Goal: Feedback & Contribution: Submit feedback/report problem

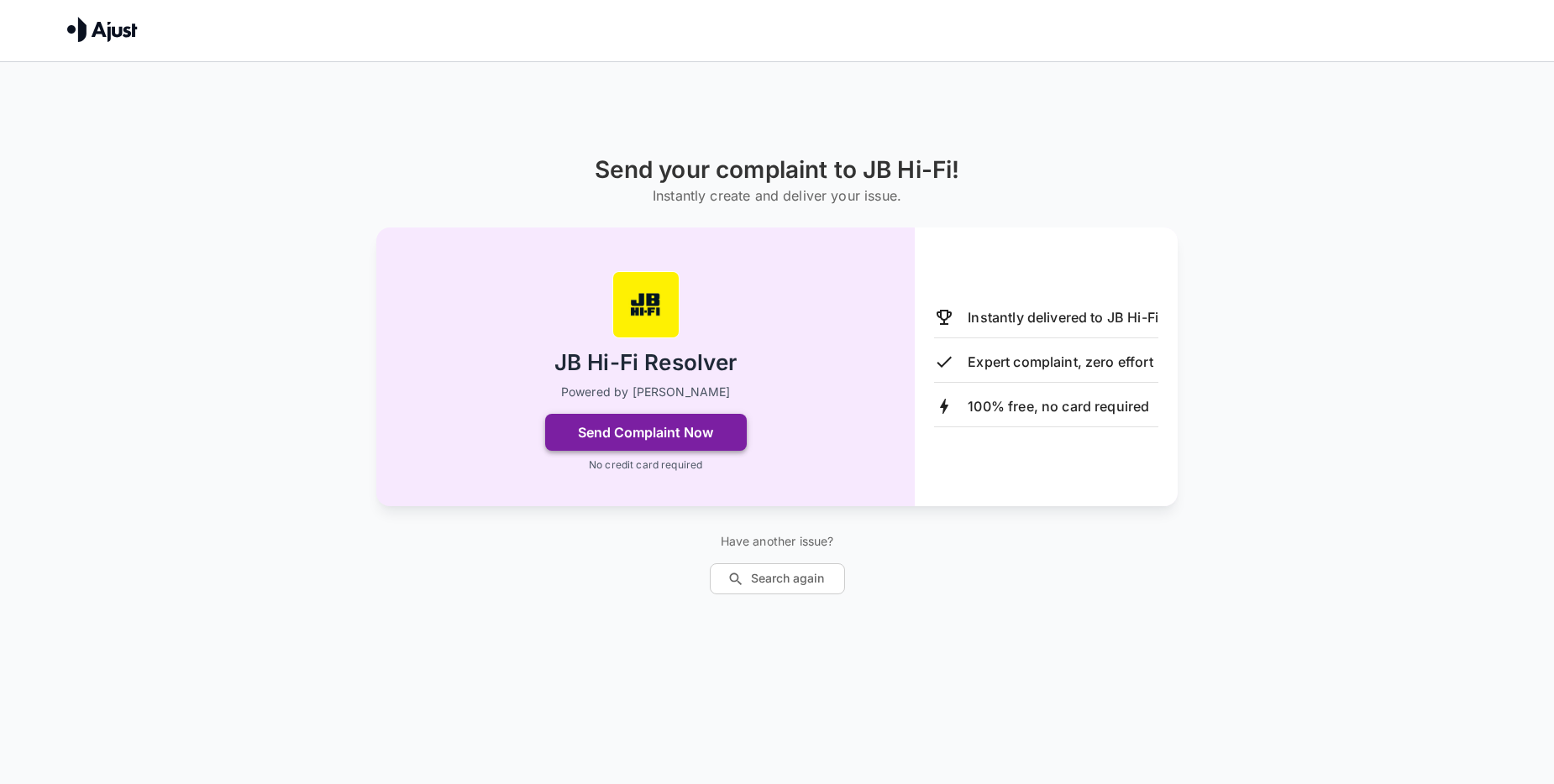
click at [698, 436] on button "Send Complaint Now" at bounding box center [646, 431] width 201 height 37
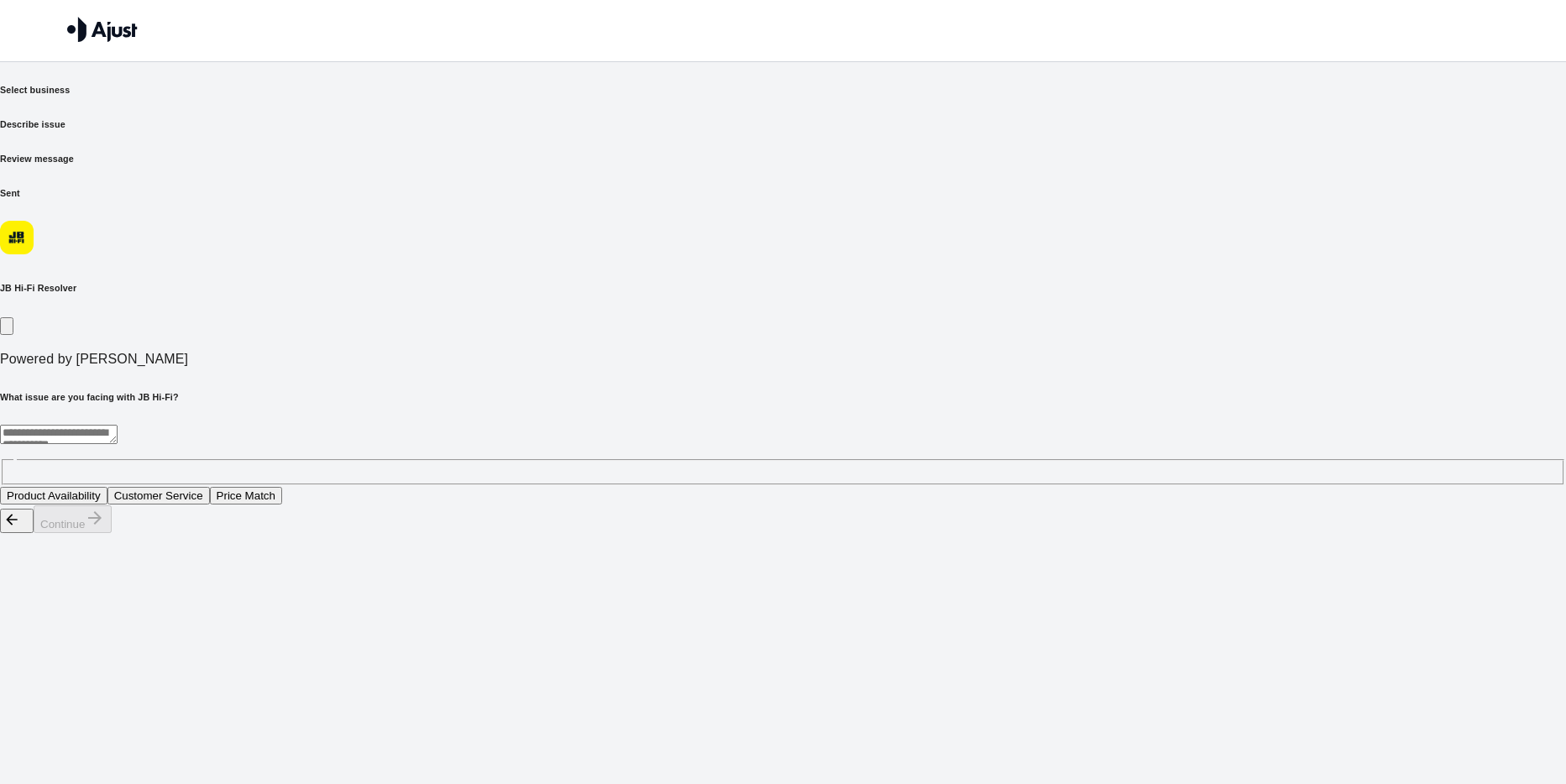
click at [118, 425] on textarea at bounding box center [59, 434] width 118 height 19
type textarea "*"
type textarea "**********"
click at [210, 487] on button "Customer Service" at bounding box center [158, 496] width 102 height 18
click at [112, 533] on button "Continue" at bounding box center [72, 519] width 78 height 28
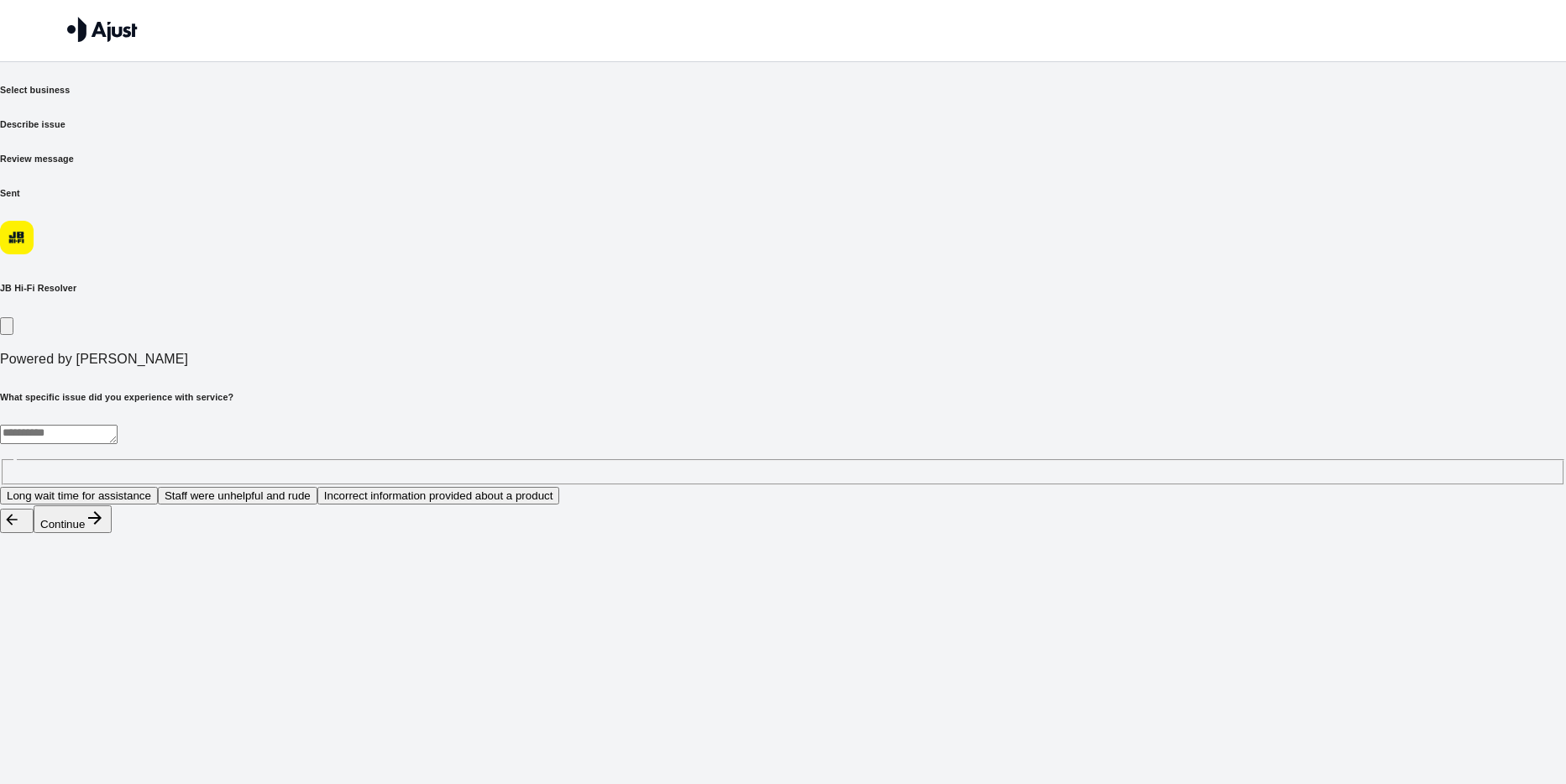
click at [118, 425] on textarea at bounding box center [59, 434] width 118 height 19
type textarea "**********"
click at [112, 533] on button "Continue" at bounding box center [72, 519] width 78 height 28
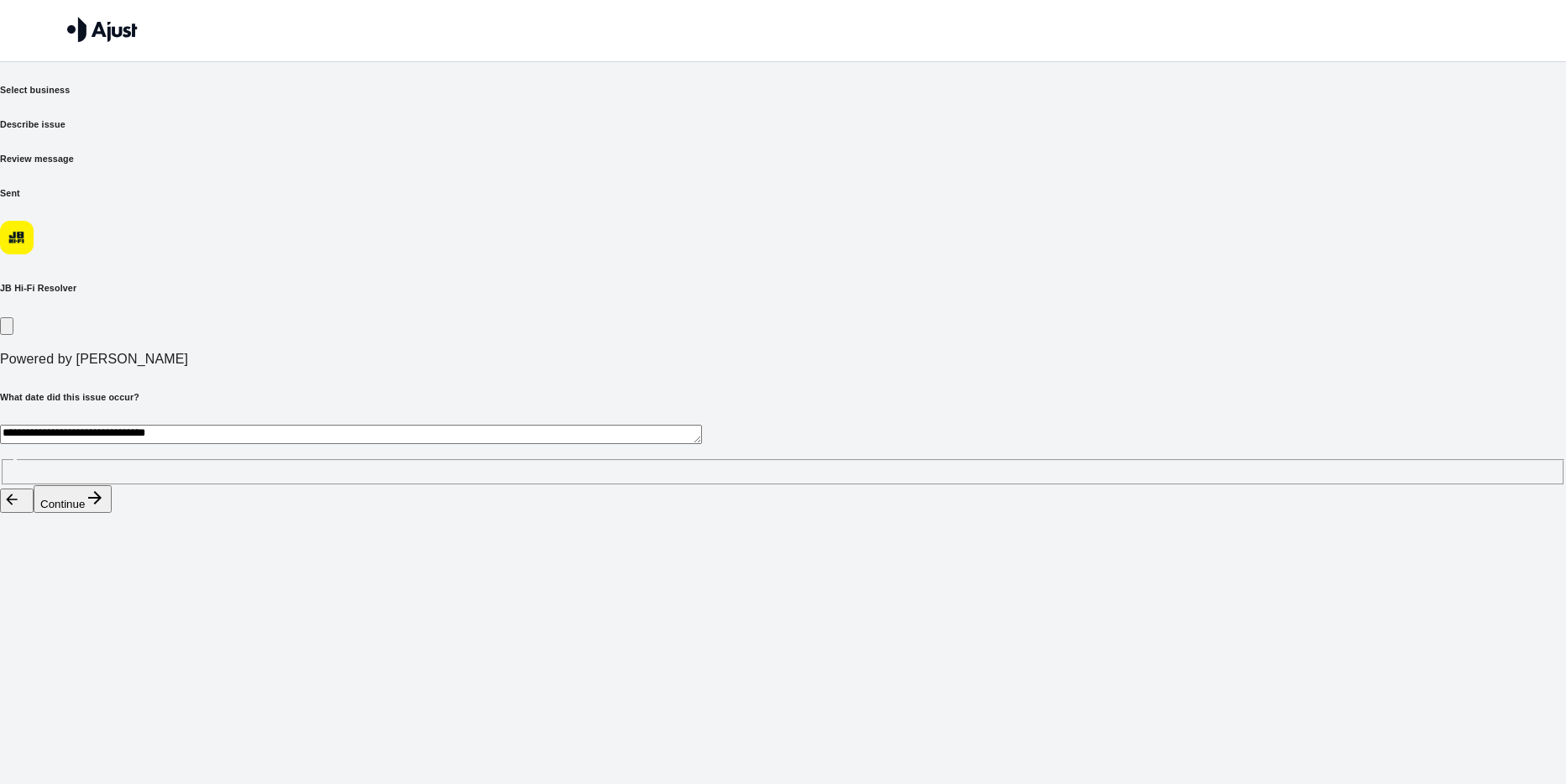
click at [505, 425] on textarea "**********" at bounding box center [351, 434] width 702 height 19
type textarea "*"
type textarea "**********"
click at [112, 512] on button "Continue" at bounding box center [72, 499] width 78 height 28
click at [236, 487] on button "An apology and compensation" at bounding box center [154, 496] width 164 height 18
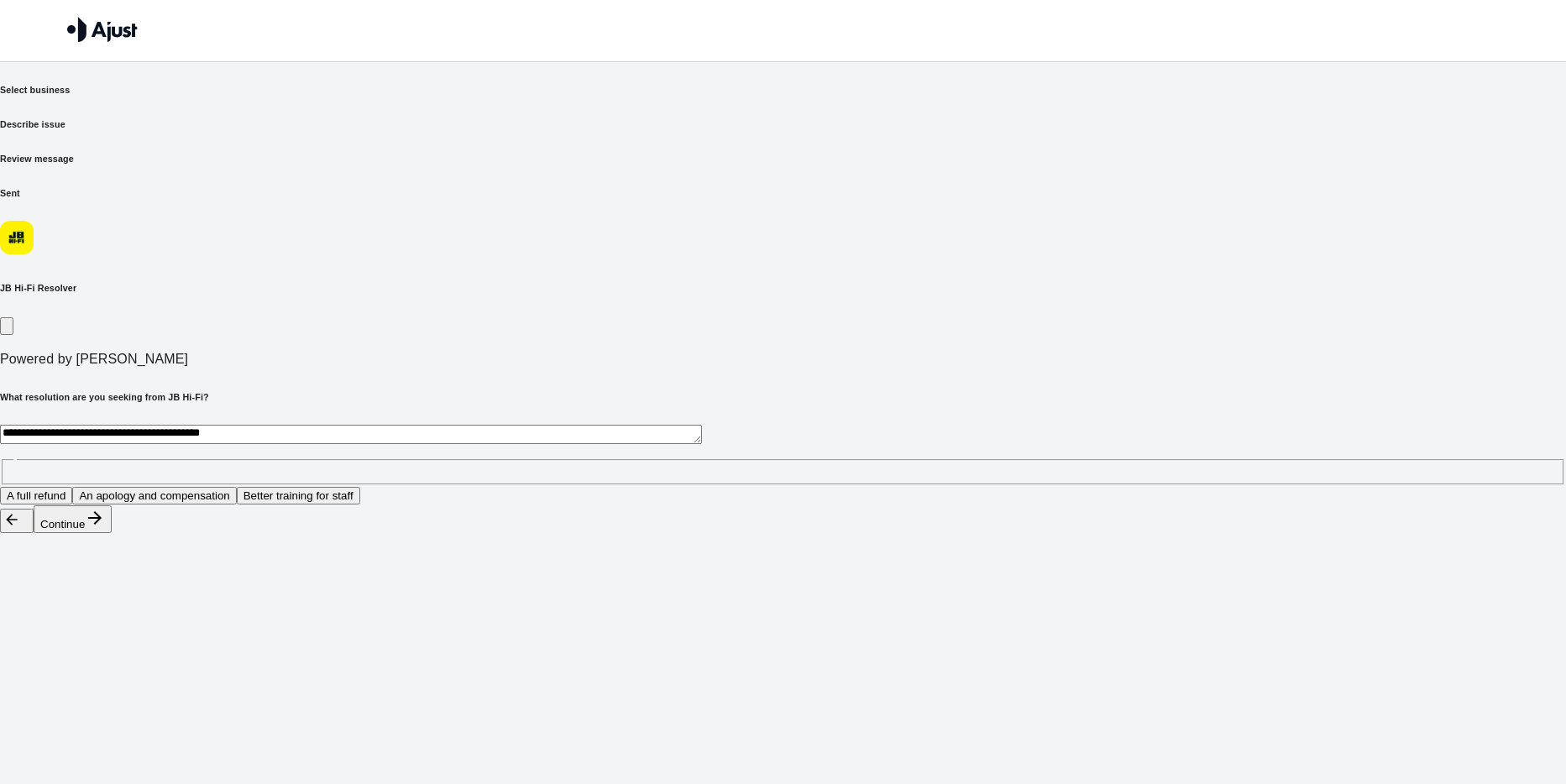
click at [112, 533] on button "Continue" at bounding box center [72, 519] width 78 height 28
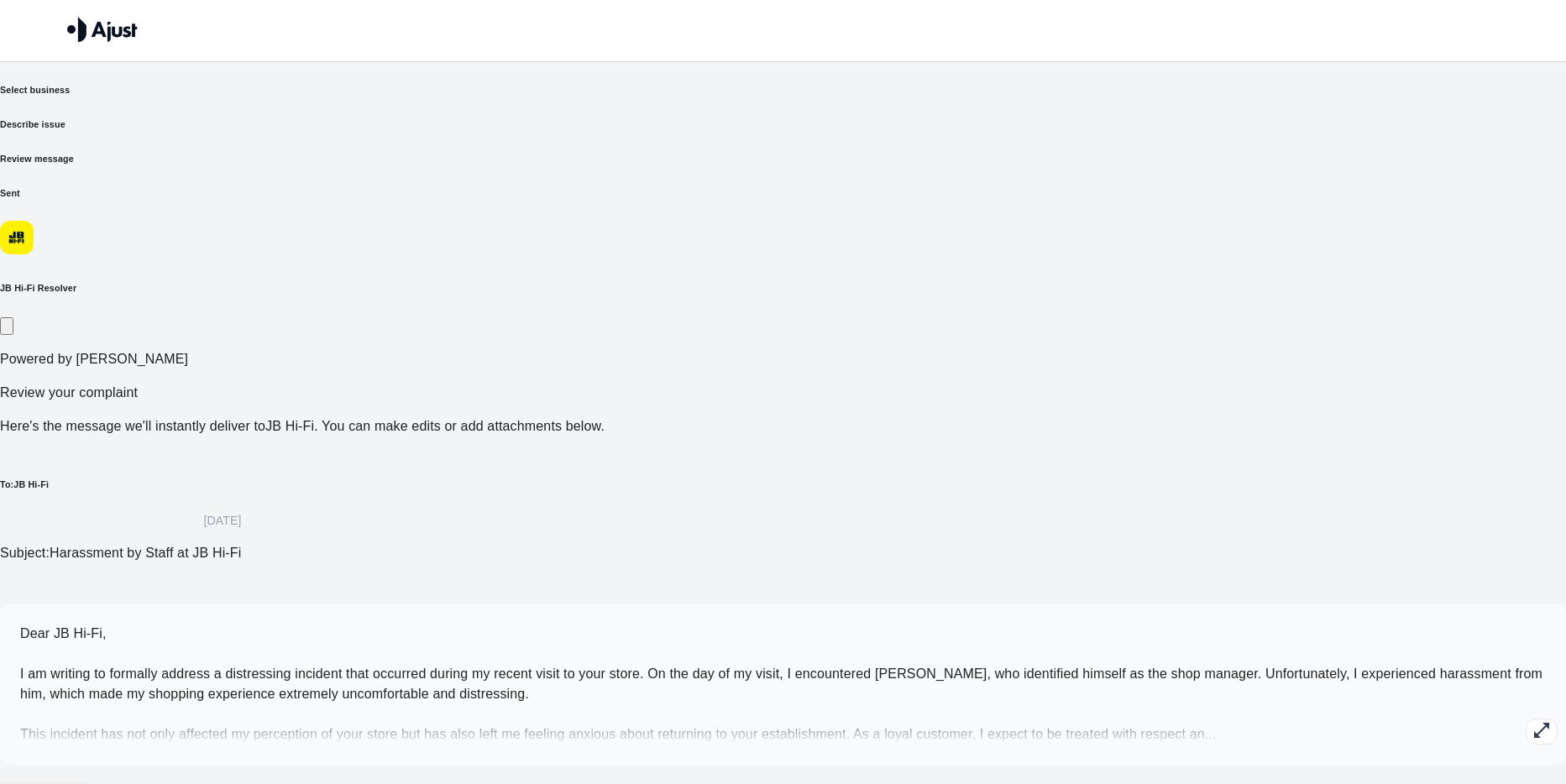
click at [1532, 721] on icon "button" at bounding box center [1542, 730] width 20 height 20
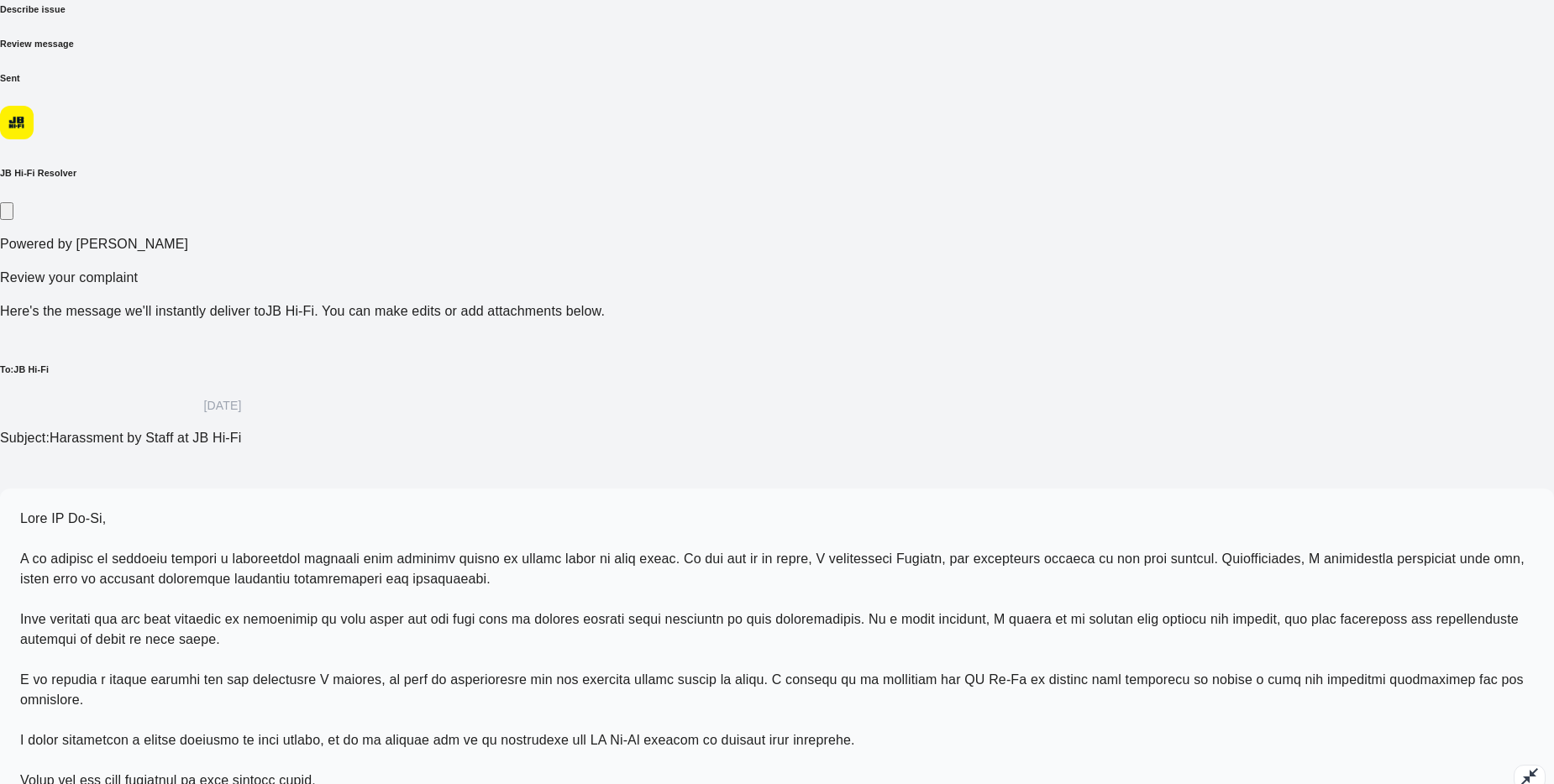
scroll to position [165, 0]
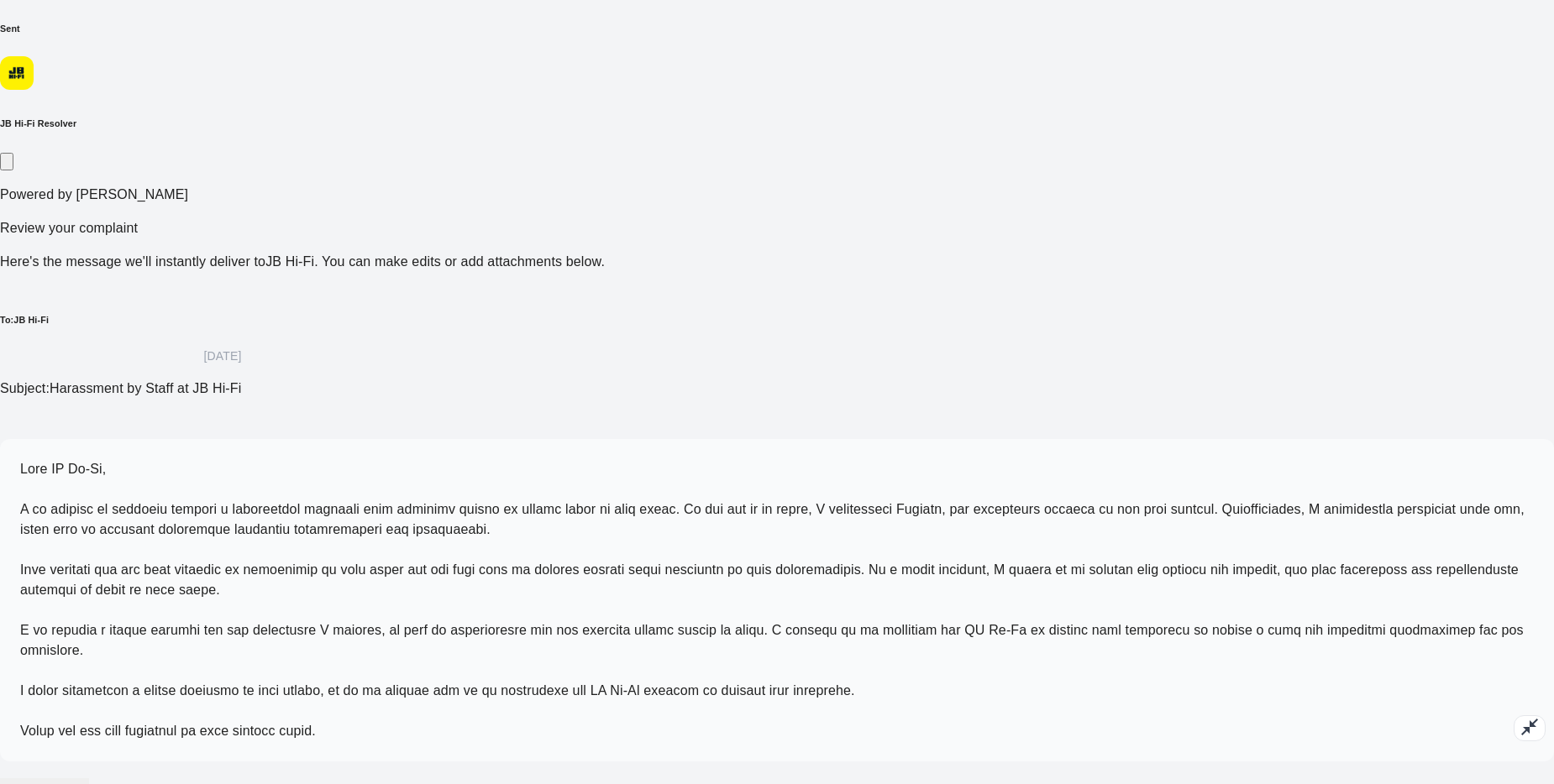
click at [733, 617] on p at bounding box center [777, 600] width 1513 height 282
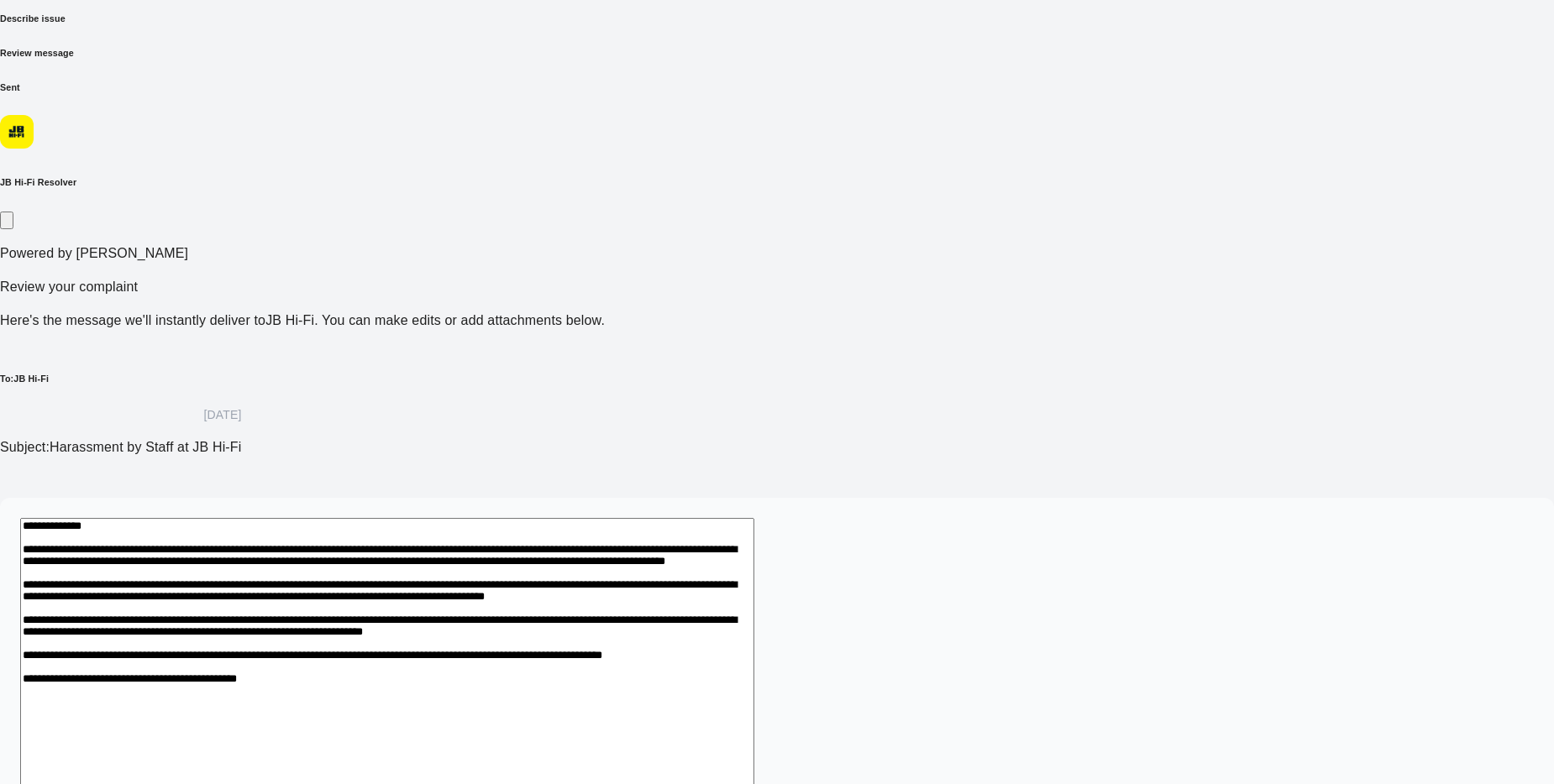
scroll to position [117, 0]
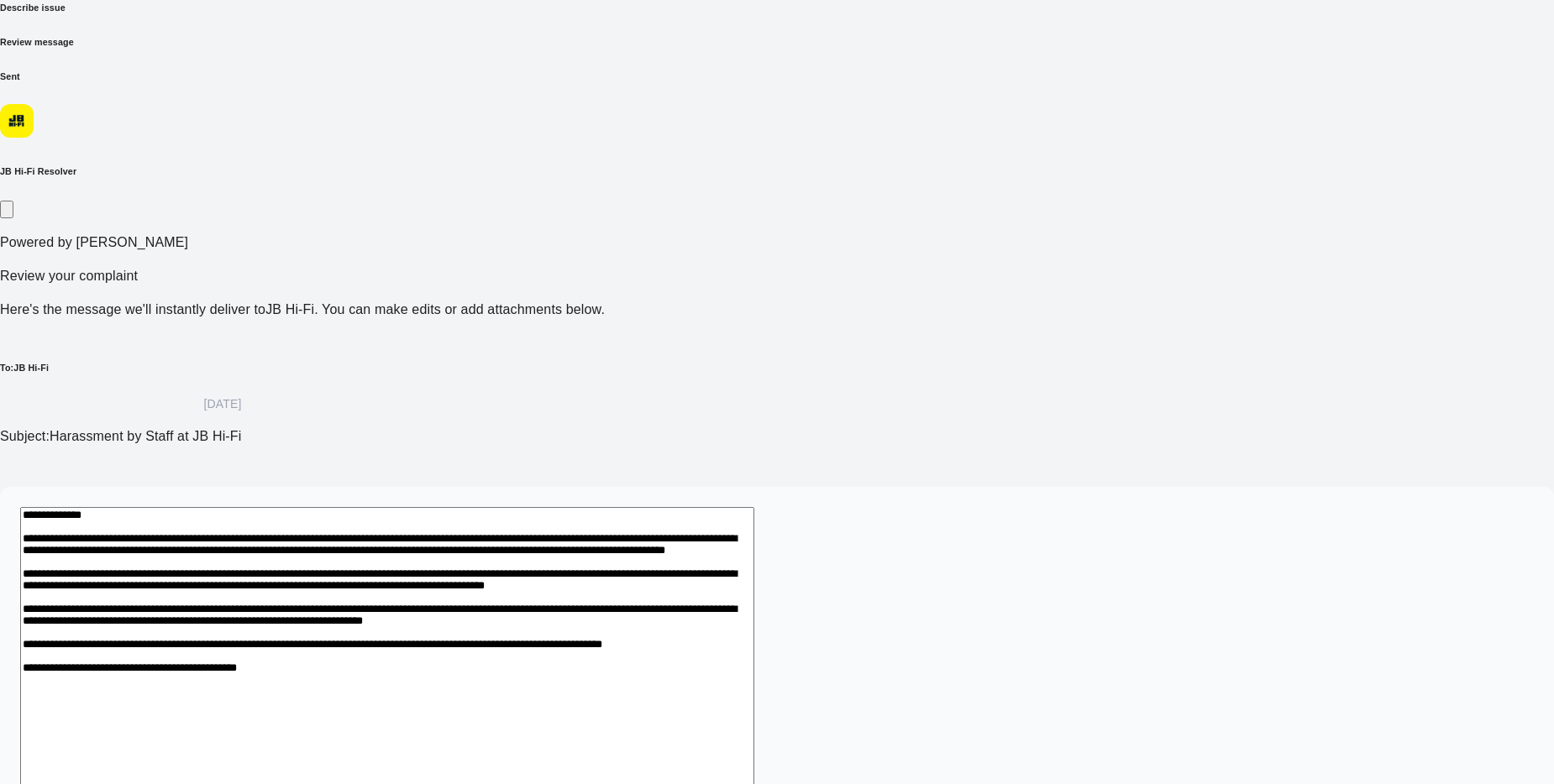
click at [737, 616] on textarea at bounding box center [387, 681] width 734 height 348
click at [754, 507] on textarea at bounding box center [387, 681] width 734 height 348
click at [600, 635] on textarea at bounding box center [387, 691] width 734 height 367
click at [535, 634] on textarea at bounding box center [387, 691] width 734 height 367
drag, startPoint x: 776, startPoint y: 631, endPoint x: 795, endPoint y: 640, distance: 21.0
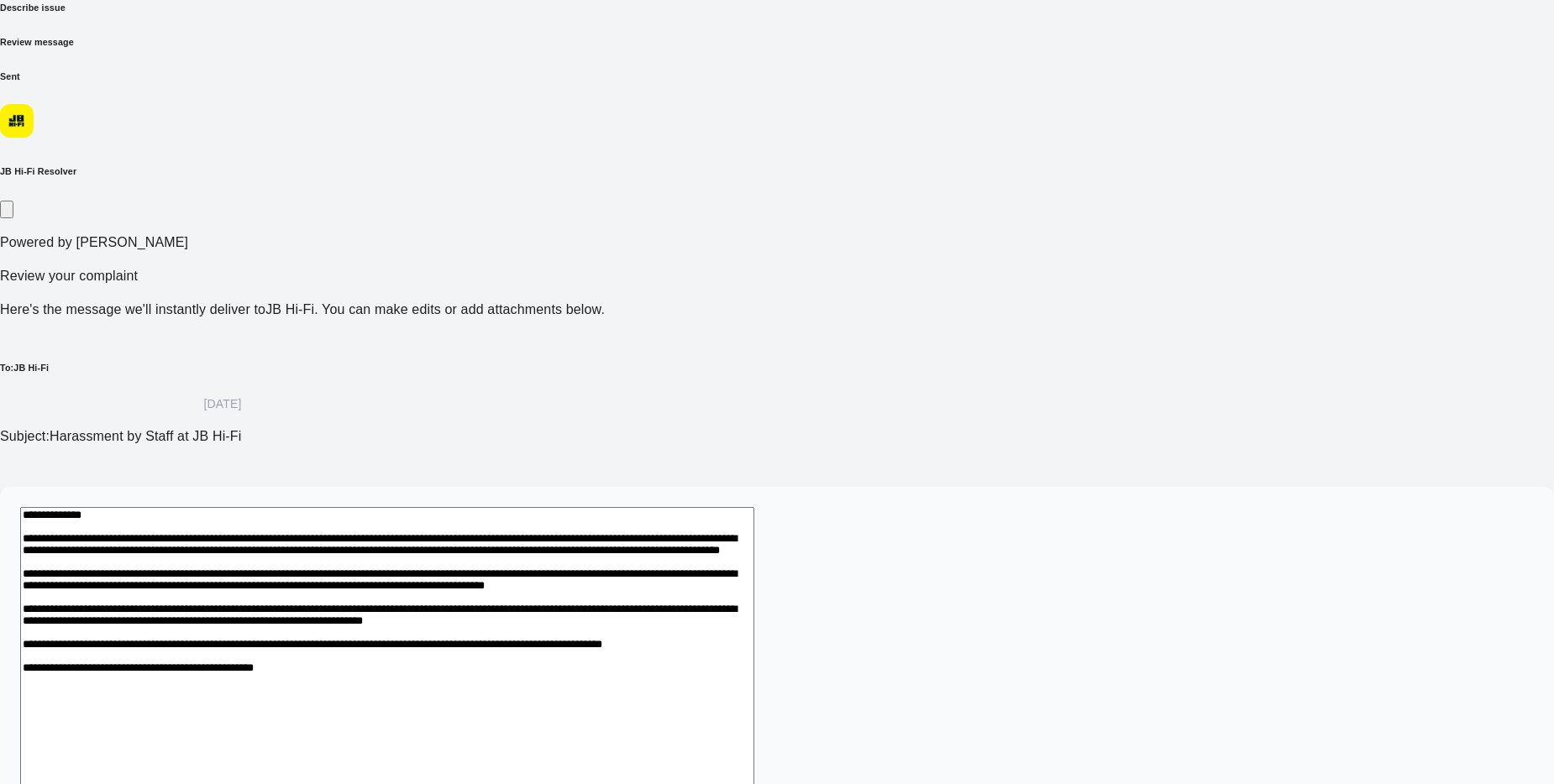
click at [754, 634] on textarea at bounding box center [387, 691] width 734 height 367
click at [754, 629] on textarea at bounding box center [387, 691] width 734 height 367
click at [754, 636] on textarea at bounding box center [387, 691] width 734 height 367
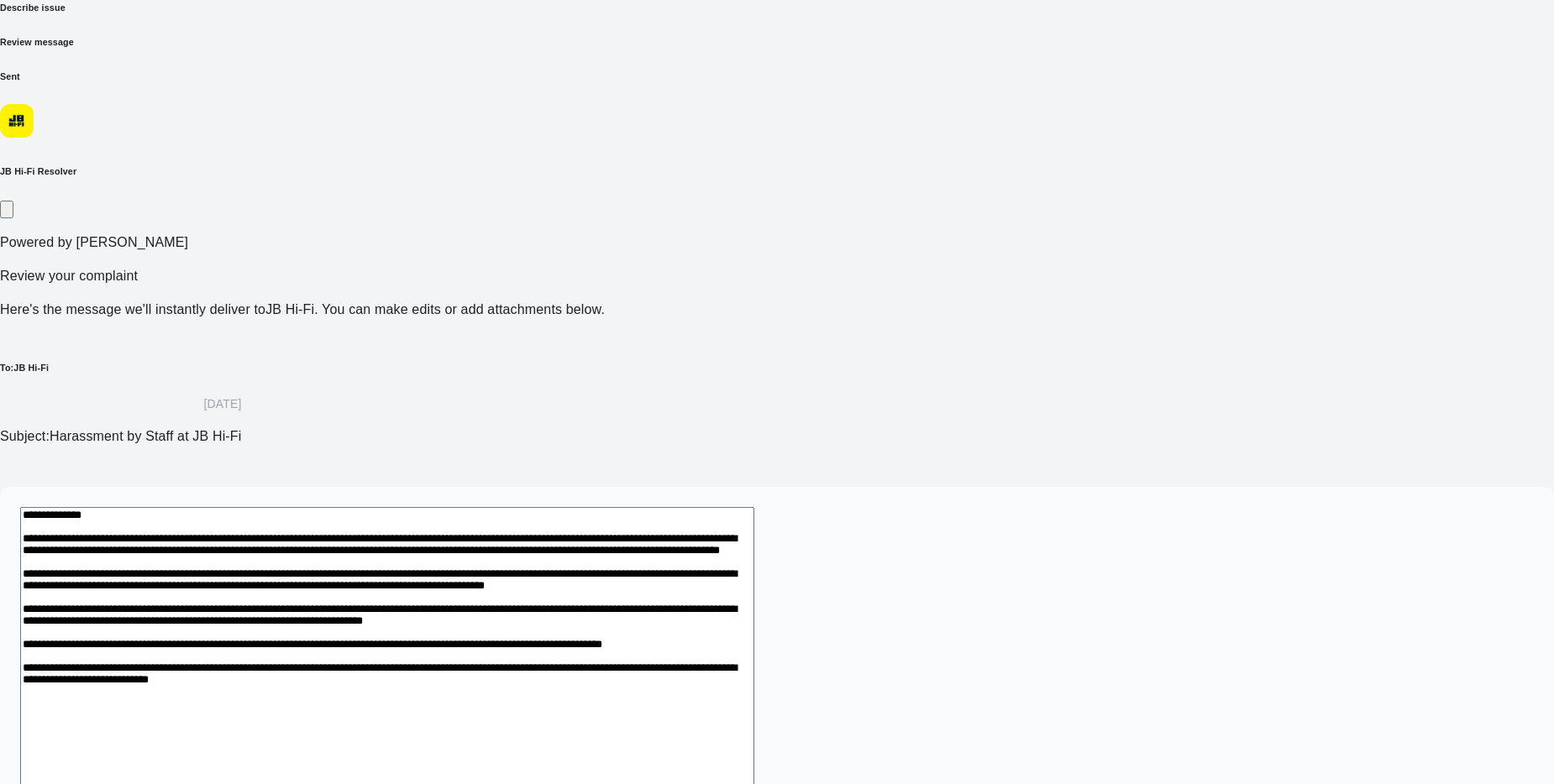
click at [754, 655] on textarea at bounding box center [387, 701] width 734 height 387
click at [754, 651] on textarea at bounding box center [387, 701] width 734 height 387
click at [679, 672] on textarea at bounding box center [387, 710] width 734 height 405
click at [754, 671] on textarea at bounding box center [387, 710] width 734 height 405
click at [754, 672] on textarea at bounding box center [387, 720] width 734 height 425
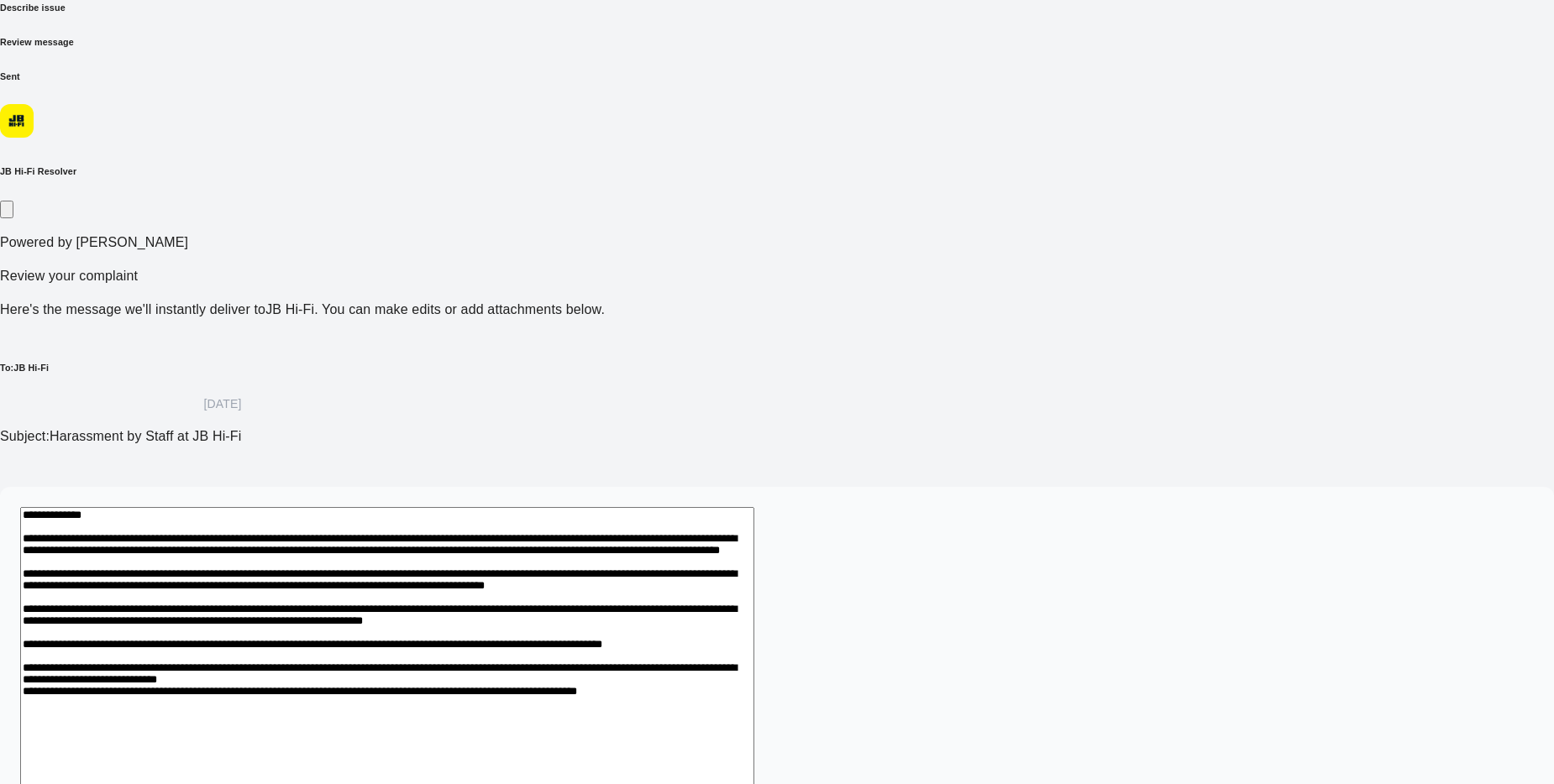
click at [754, 667] on textarea at bounding box center [387, 720] width 734 height 425
click at [561, 688] on textarea at bounding box center [387, 720] width 734 height 425
click at [754, 690] on textarea at bounding box center [387, 720] width 734 height 425
drag, startPoint x: 1070, startPoint y: 691, endPoint x: 1132, endPoint y: 714, distance: 66.1
click at [754, 692] on textarea at bounding box center [387, 720] width 734 height 425
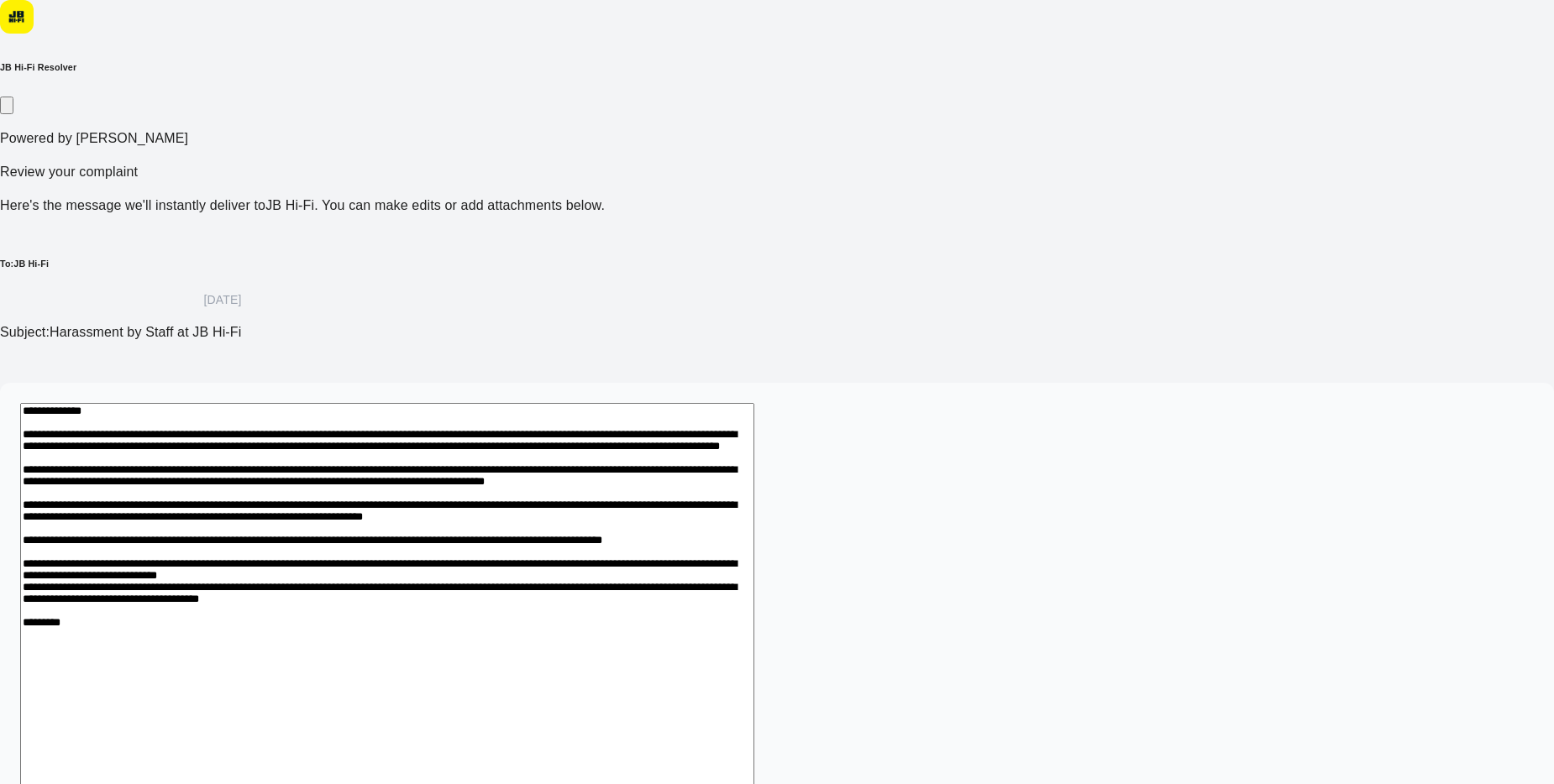
scroll to position [233, 0]
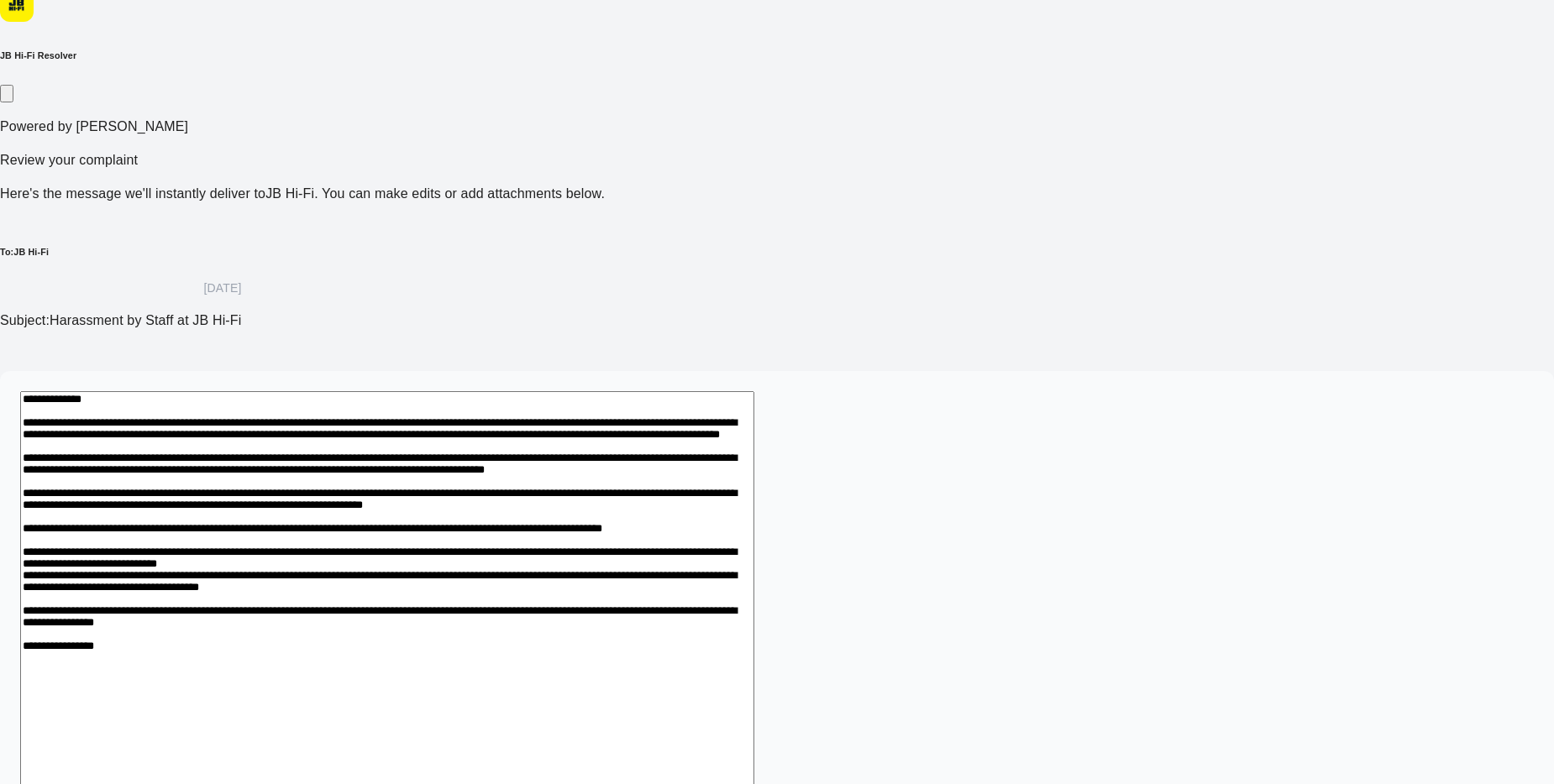
drag, startPoint x: 537, startPoint y: 676, endPoint x: 592, endPoint y: 699, distance: 59.6
click at [541, 680] on div "*" at bounding box center [777, 655] width 1513 height 527
drag, startPoint x: 701, startPoint y: 674, endPoint x: 795, endPoint y: 682, distance: 94.3
click at [710, 675] on textarea at bounding box center [387, 652] width 734 height 521
click at [754, 668] on textarea at bounding box center [387, 652] width 734 height 521
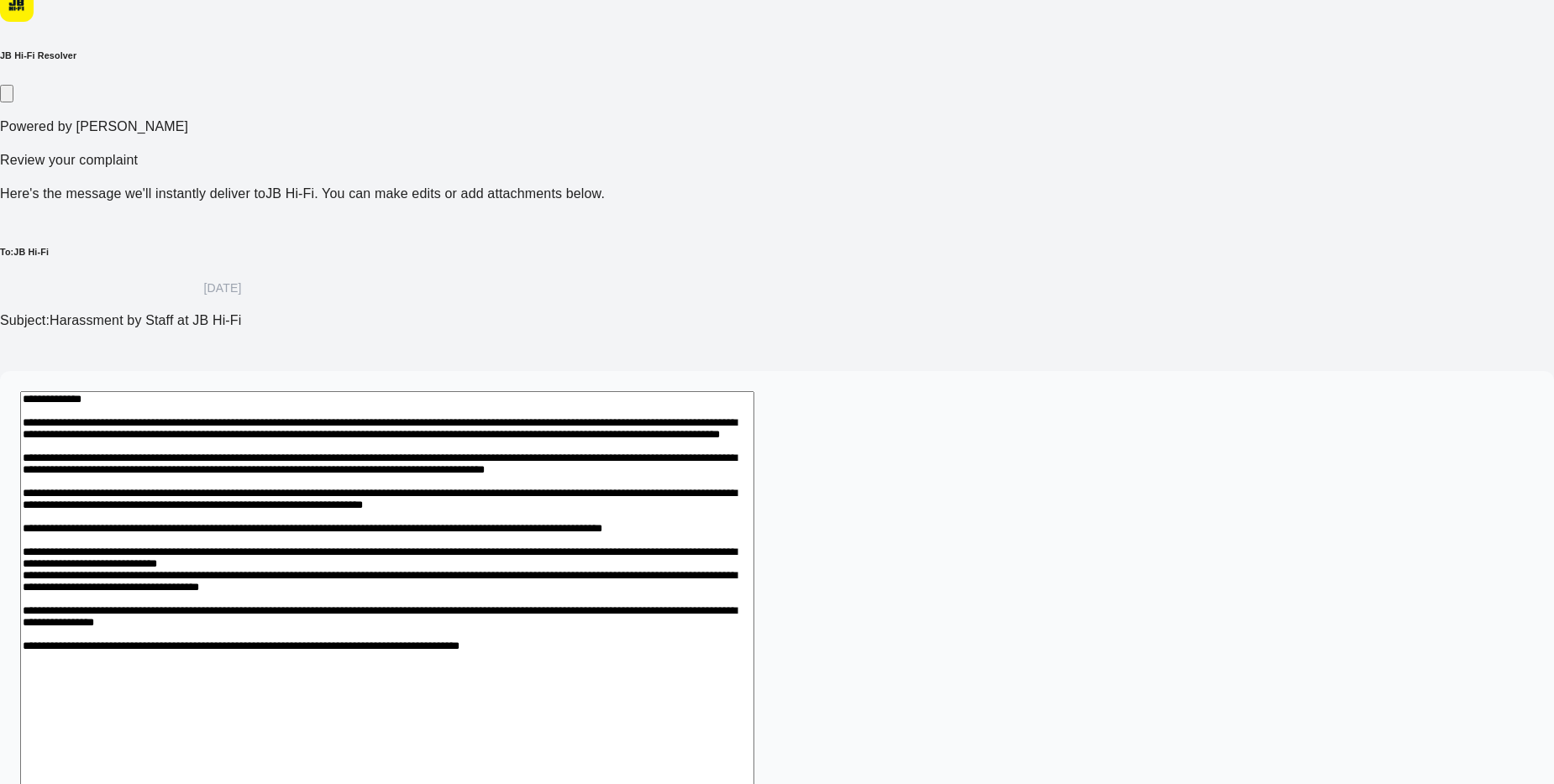
click at [754, 675] on textarea at bounding box center [387, 652] width 734 height 521
click at [754, 665] on textarea at bounding box center [387, 652] width 734 height 521
drag, startPoint x: 1551, startPoint y: 606, endPoint x: 1547, endPoint y: 657, distance: 51.2
click at [1547, 657] on div "Select business Describe issue Review message Sent JB Hi-Fi Resolver Powered by…" at bounding box center [777, 425] width 1554 height 1150
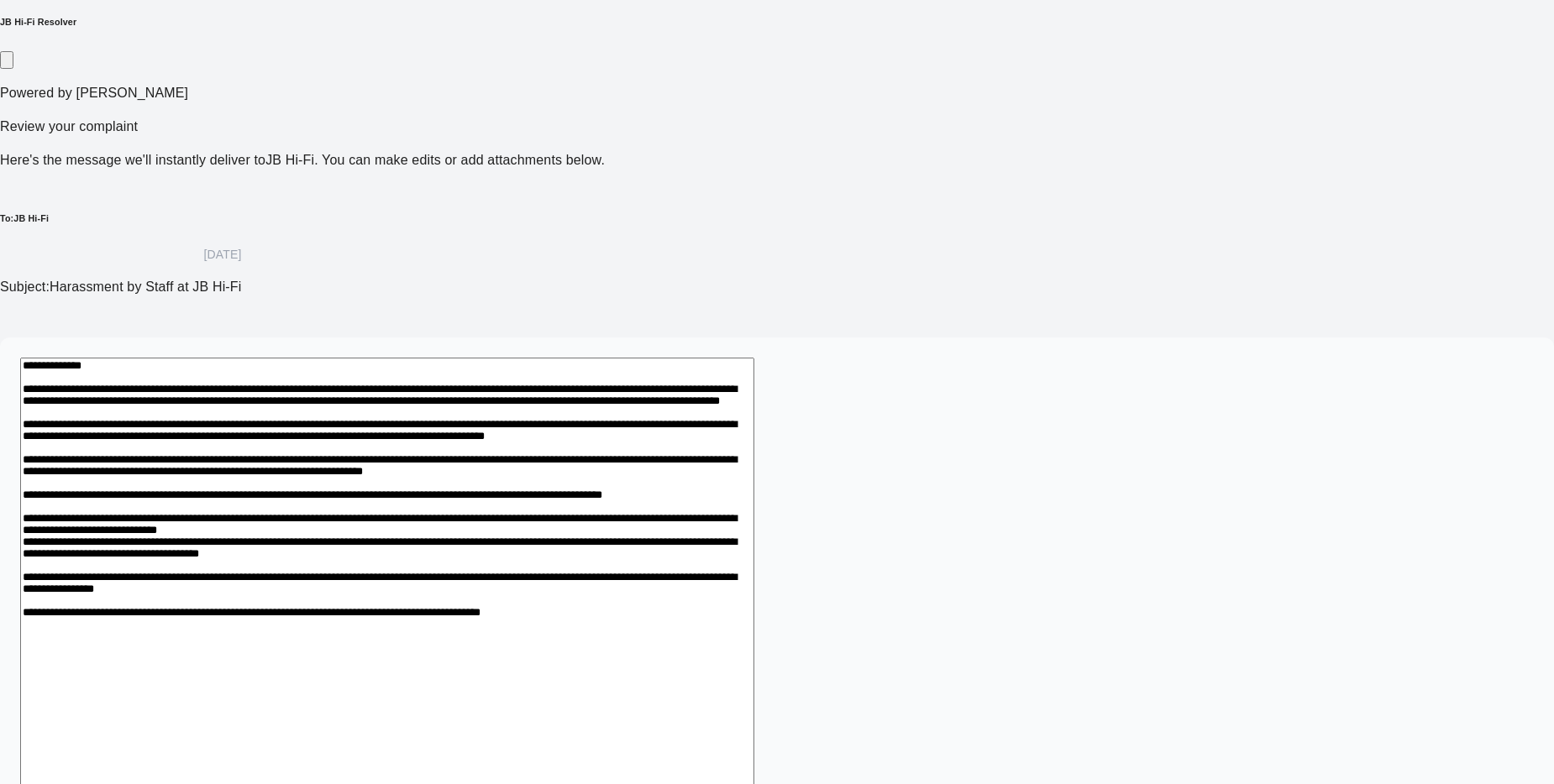
scroll to position [290, 0]
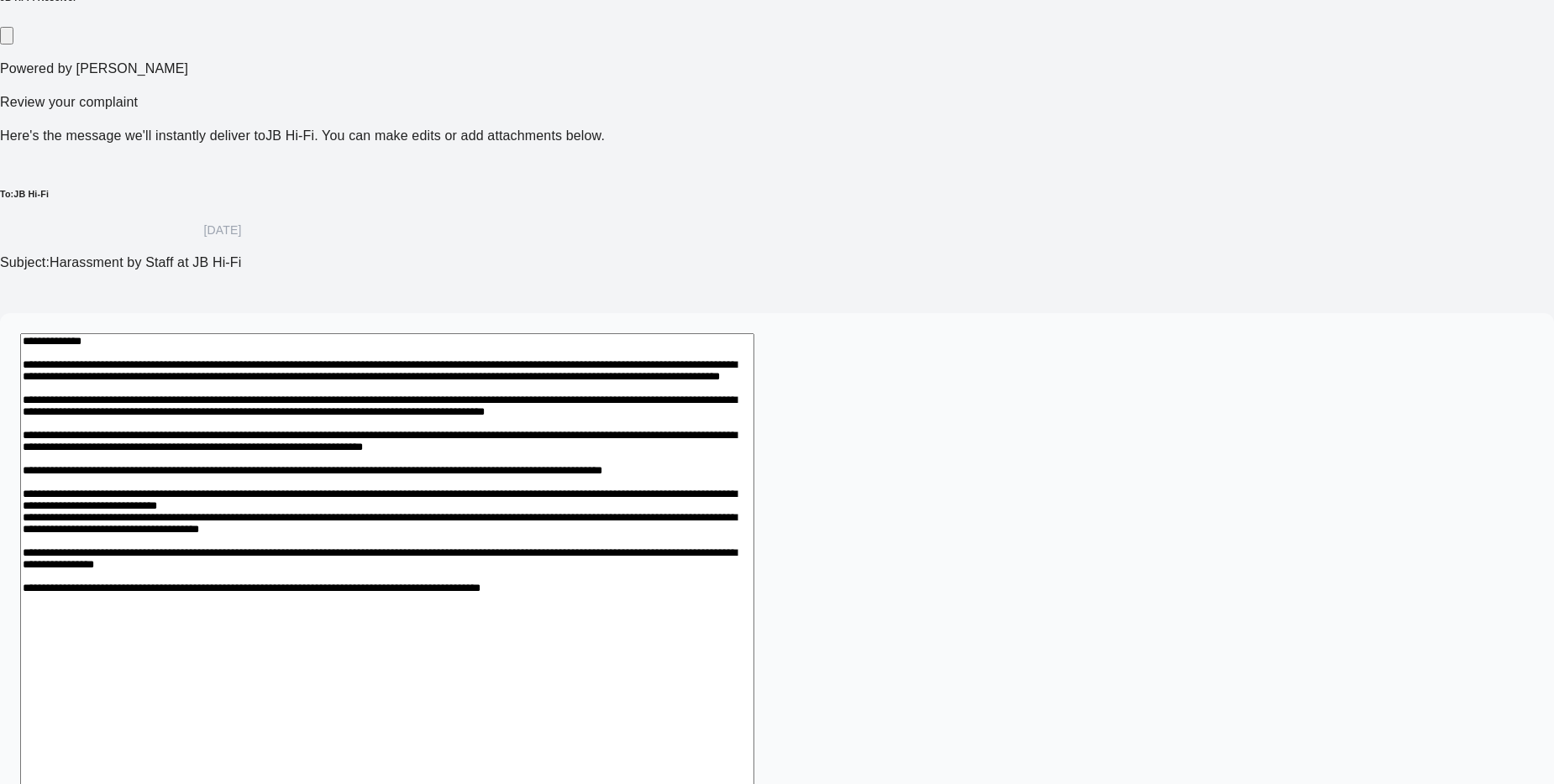
click at [1154, 623] on div "*" at bounding box center [777, 597] width 1554 height 567
drag, startPoint x: 1141, startPoint y: 604, endPoint x: 1165, endPoint y: 627, distance: 33.2
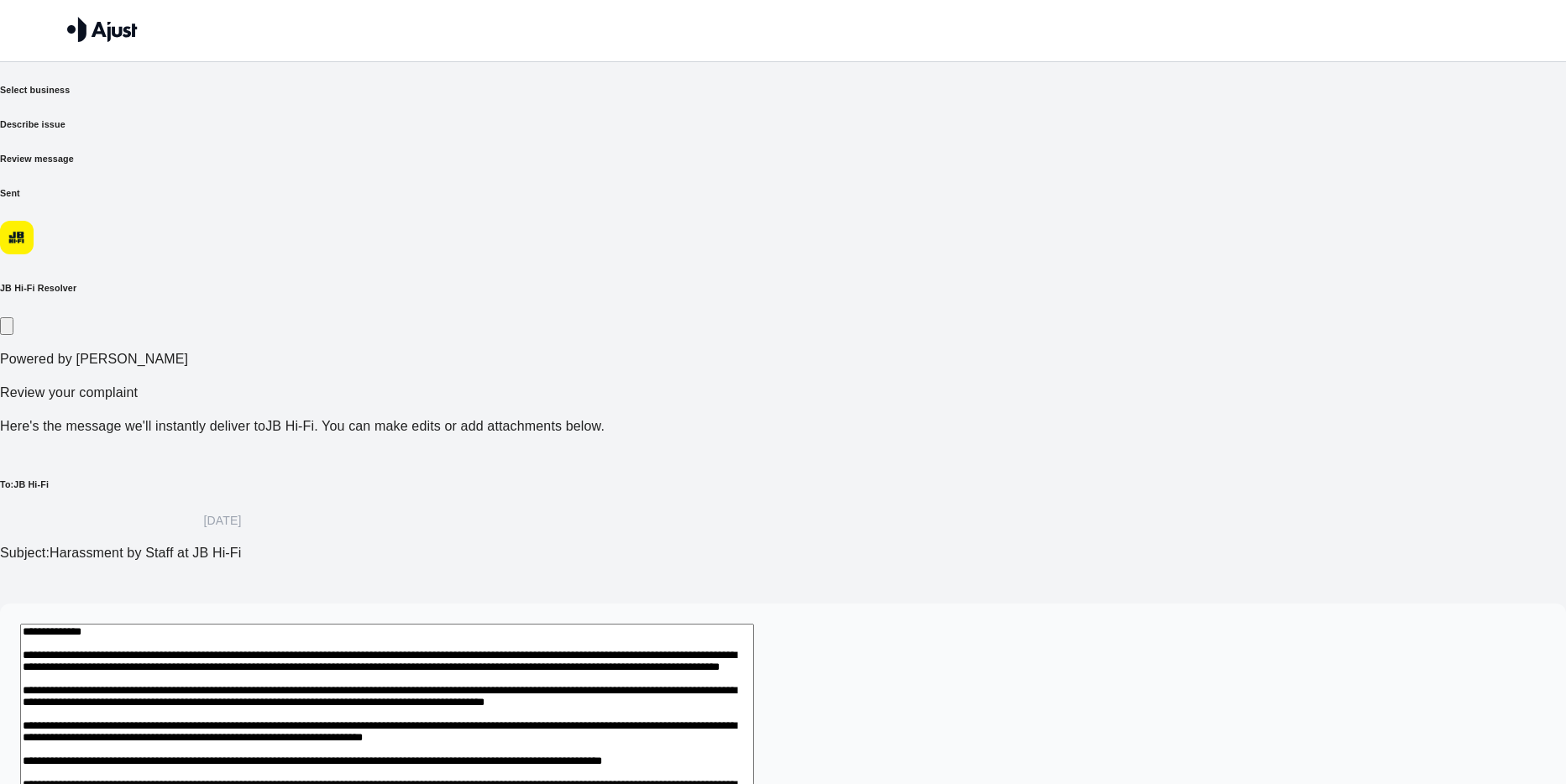
drag, startPoint x: 883, startPoint y: 548, endPoint x: 892, endPoint y: 513, distance: 36.1
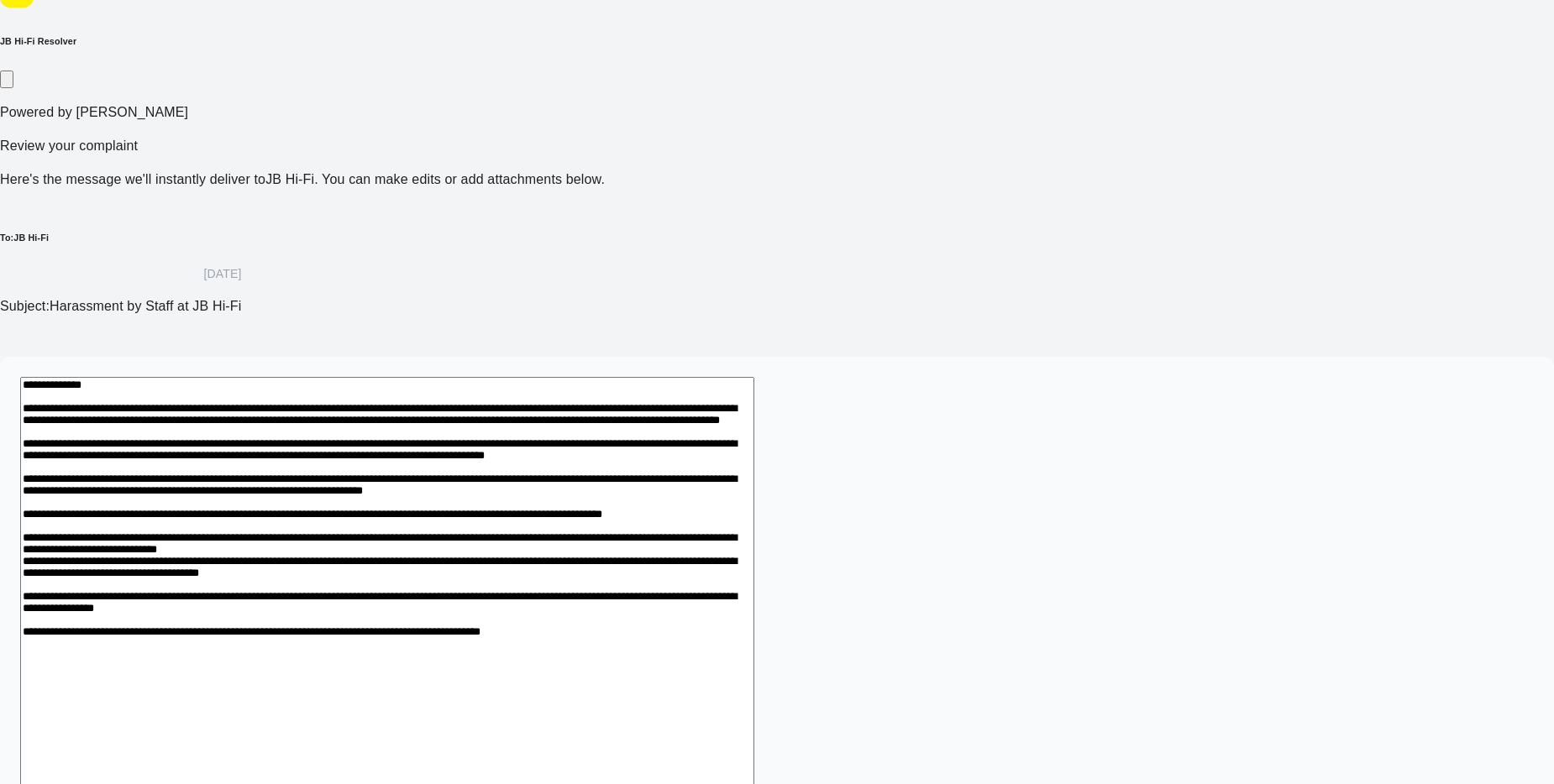
scroll to position [290, 0]
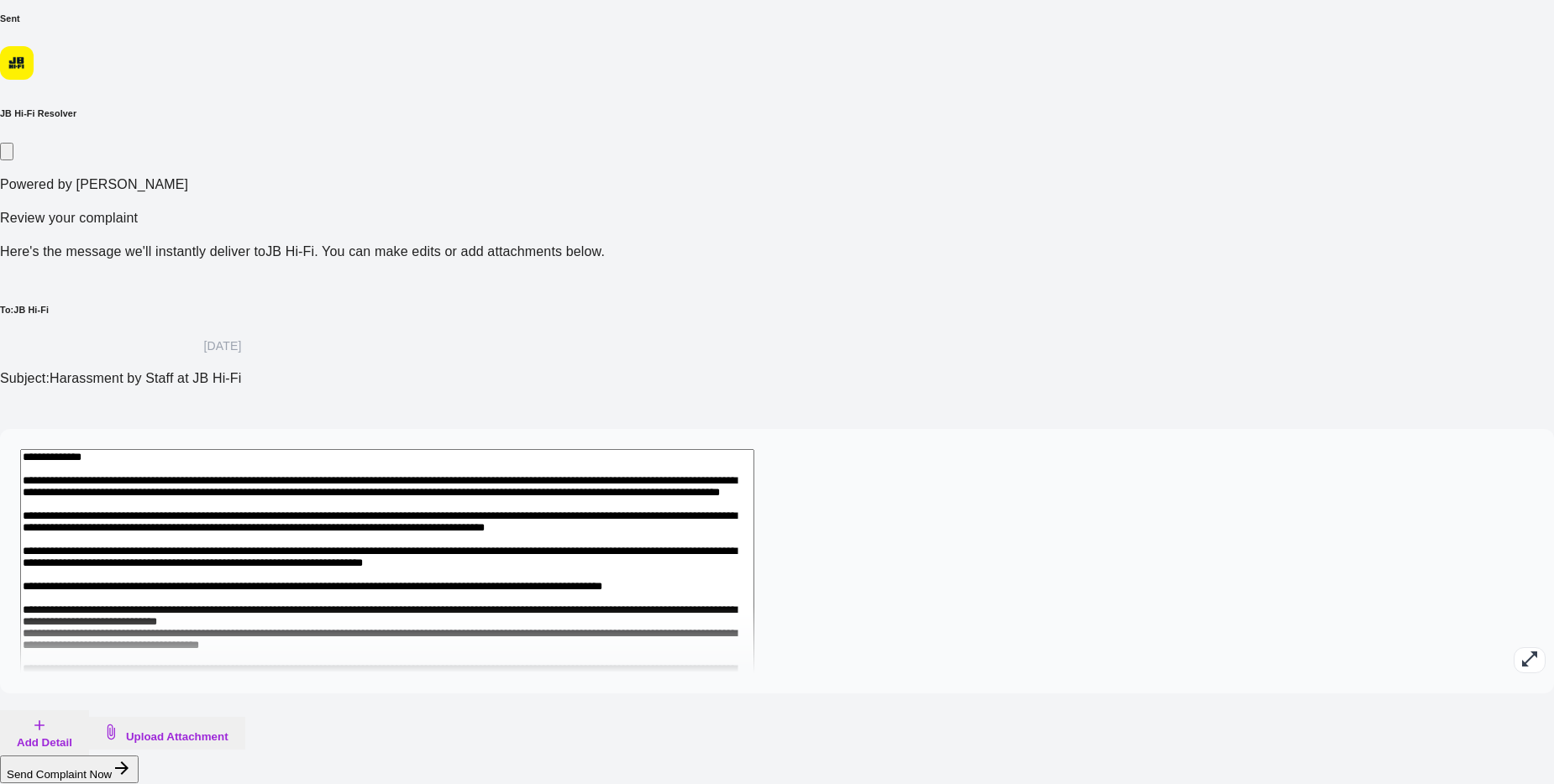
scroll to position [0, 0]
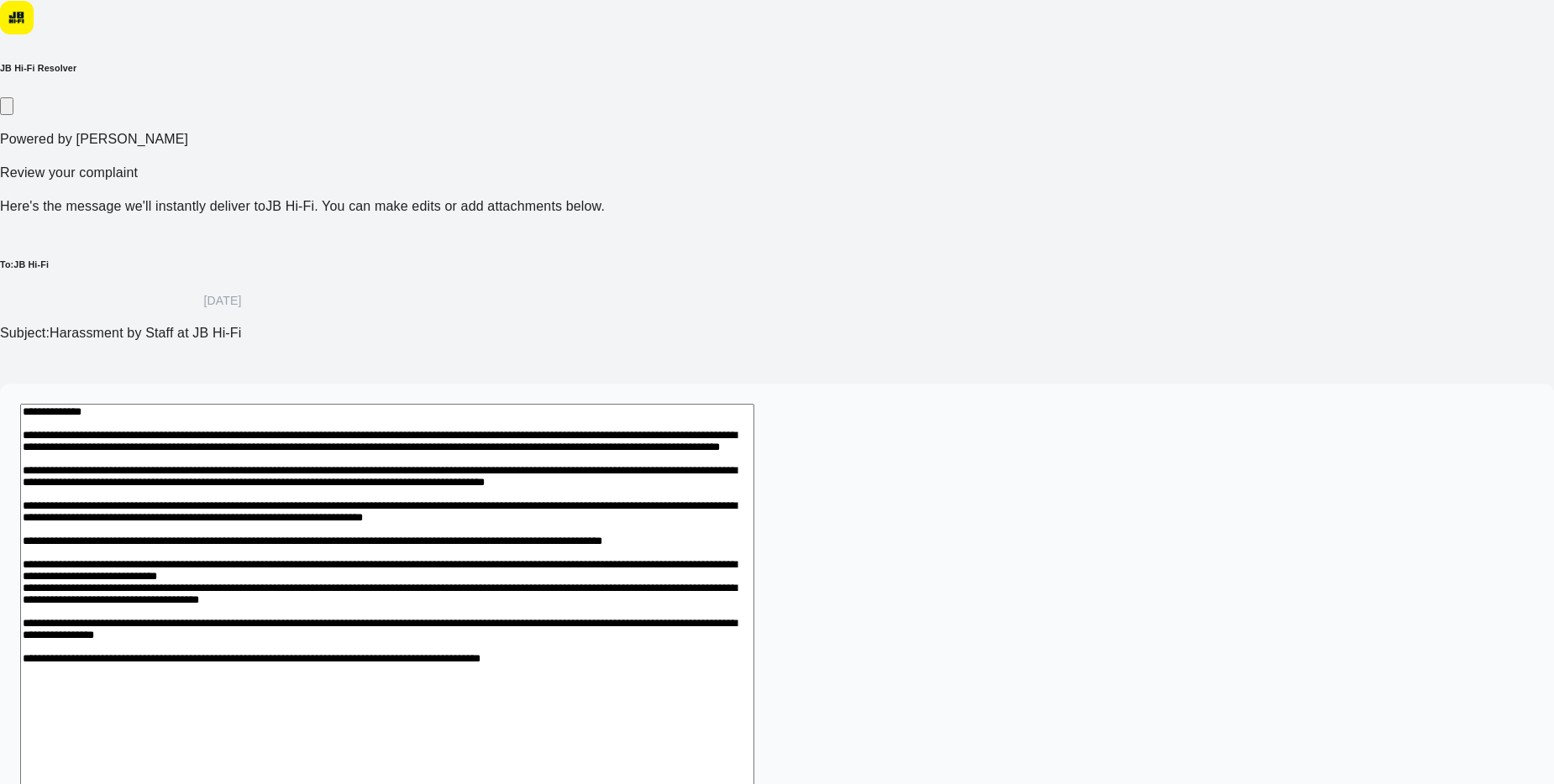
scroll to position [230, 0]
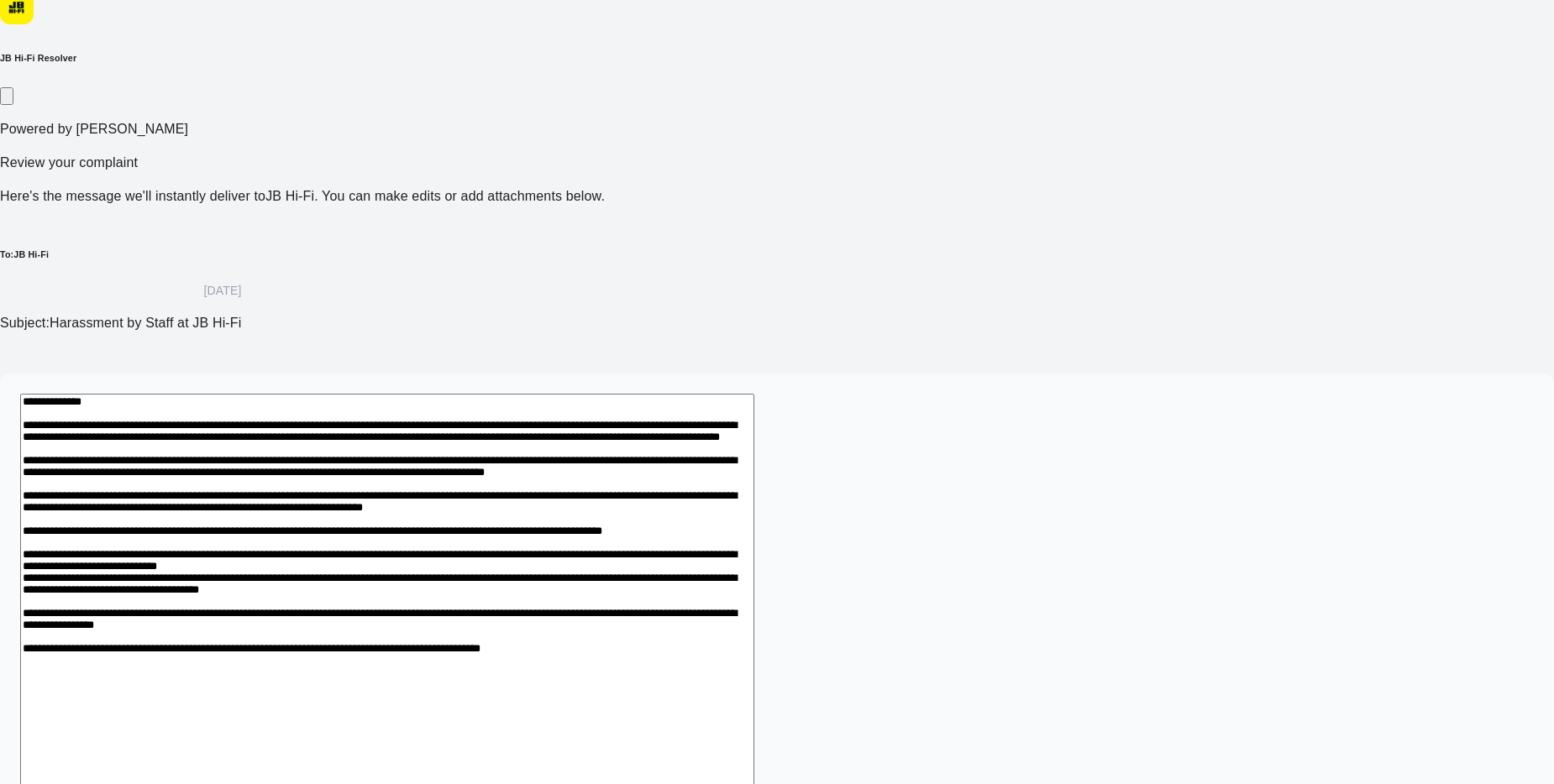
click at [1220, 673] on div "Select business Describe issue Review message Sent JB Hi-Fi Resolver Powered by…" at bounding box center [777, 428] width 1554 height 1150
click at [647, 677] on textarea at bounding box center [387, 654] width 734 height 521
click at [463, 694] on textarea at bounding box center [387, 663] width 734 height 540
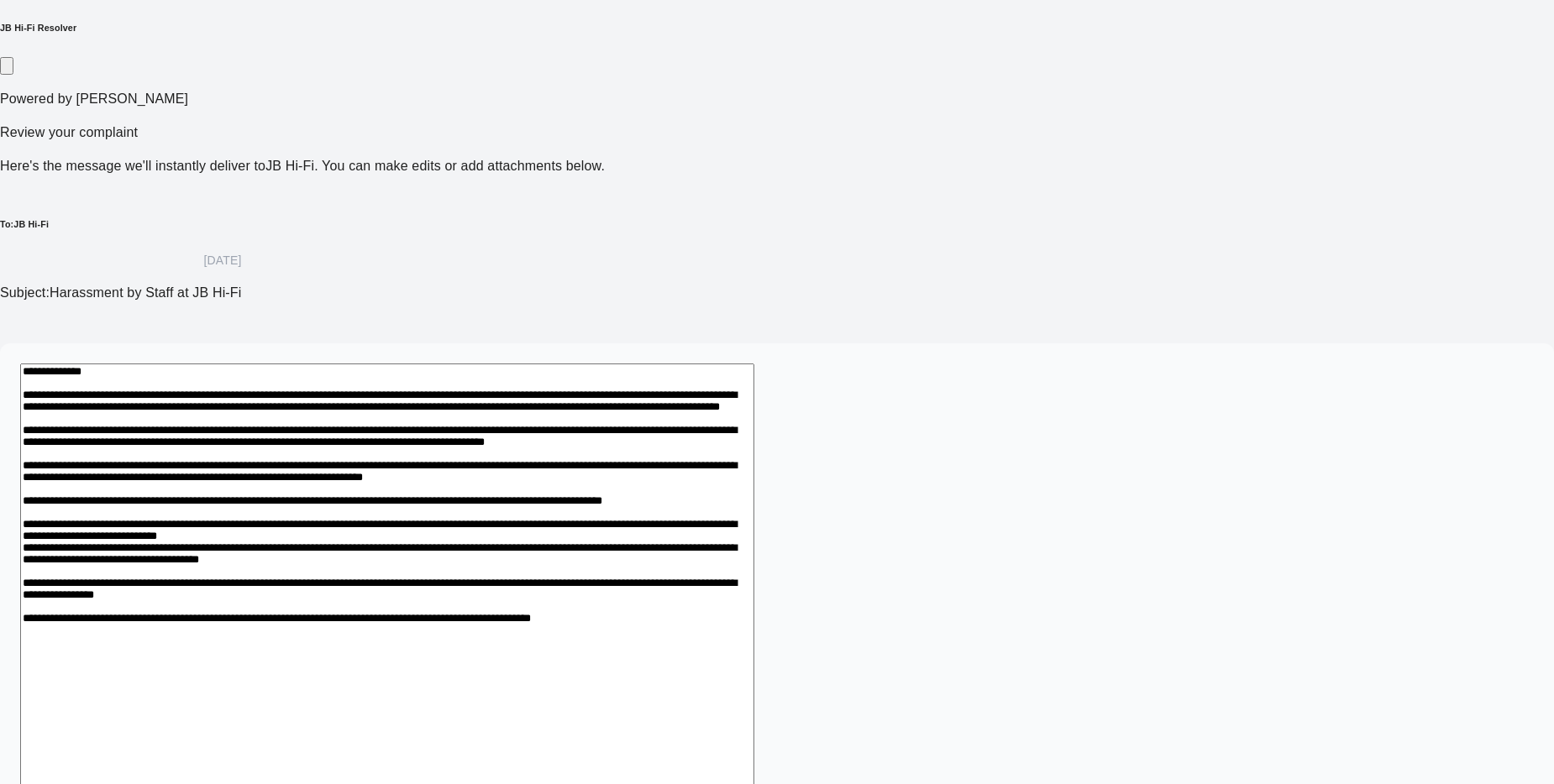
scroll to position [348, 0]
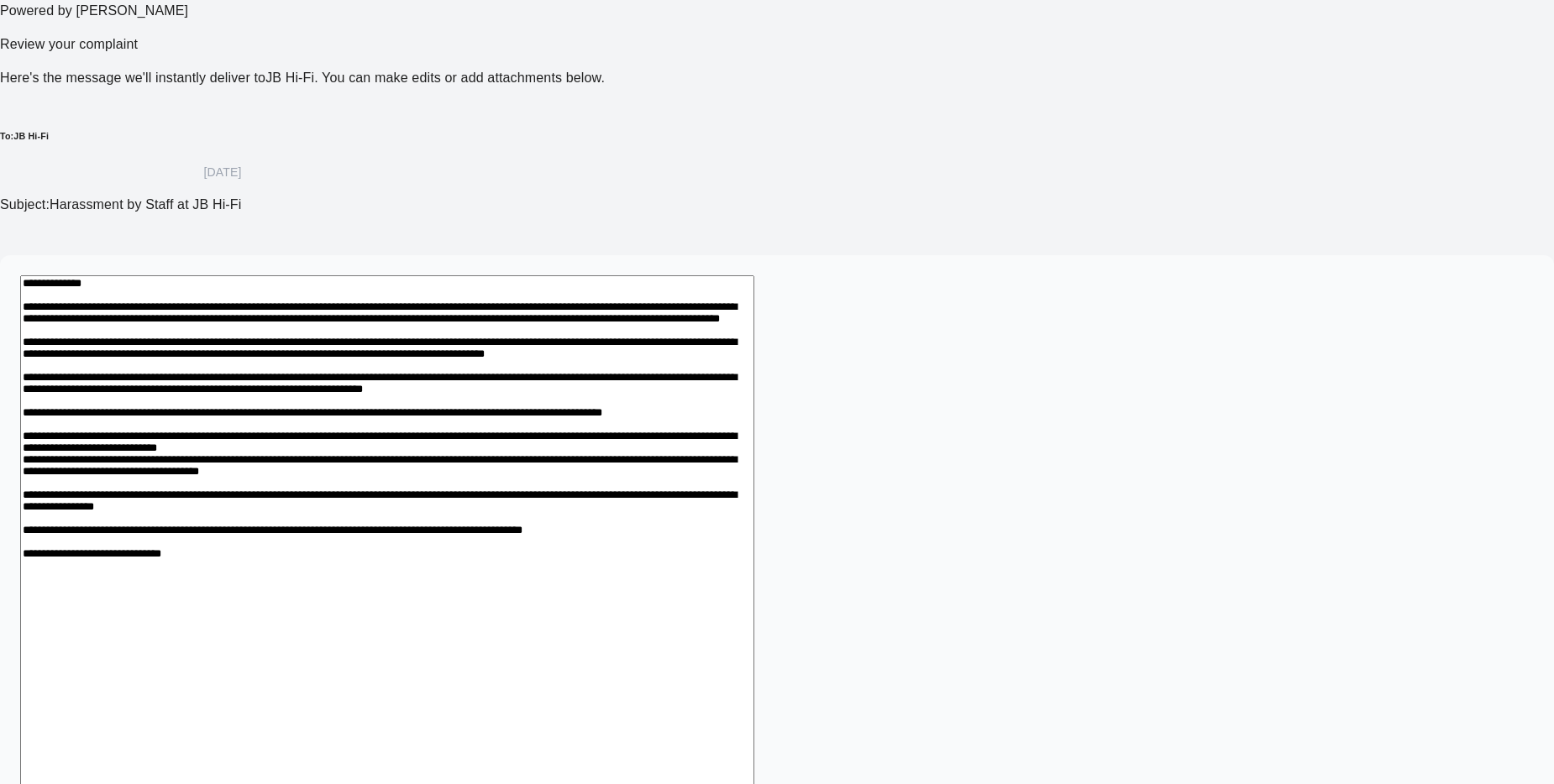
click at [611, 616] on textarea at bounding box center [387, 565] width 734 height 579
click at [727, 606] on textarea at bounding box center [387, 565] width 734 height 579
click at [754, 606] on textarea at bounding box center [387, 565] width 734 height 579
click at [754, 616] on textarea at bounding box center [387, 565] width 734 height 579
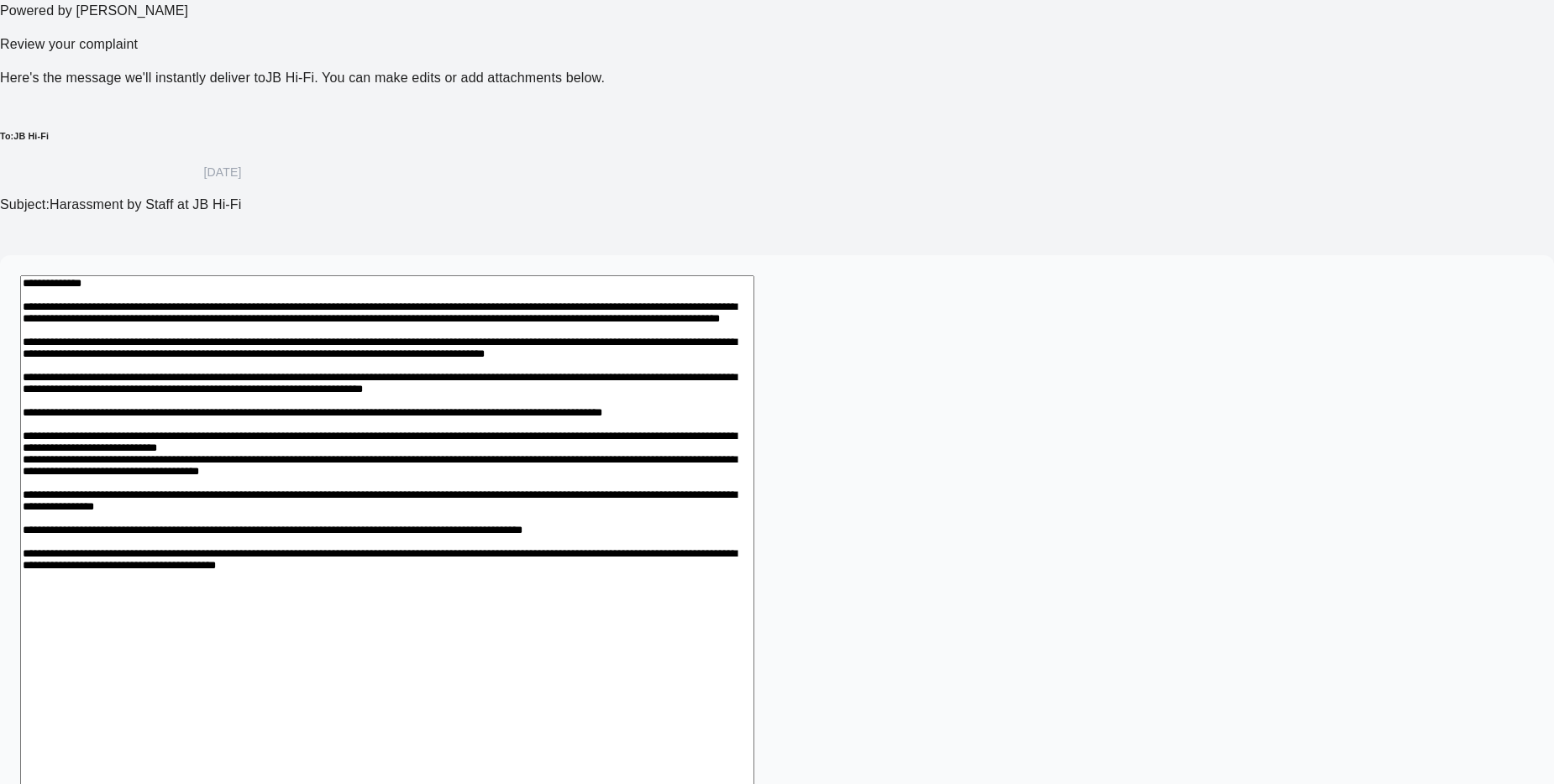
click at [754, 635] on textarea at bounding box center [387, 575] width 734 height 599
click at [497, 651] on textarea at bounding box center [387, 584] width 734 height 617
drag, startPoint x: 496, startPoint y: 655, endPoint x: 525, endPoint y: 659, distance: 29.3
click at [504, 658] on textarea at bounding box center [387, 584] width 734 height 617
click at [754, 650] on textarea at bounding box center [387, 584] width 734 height 617
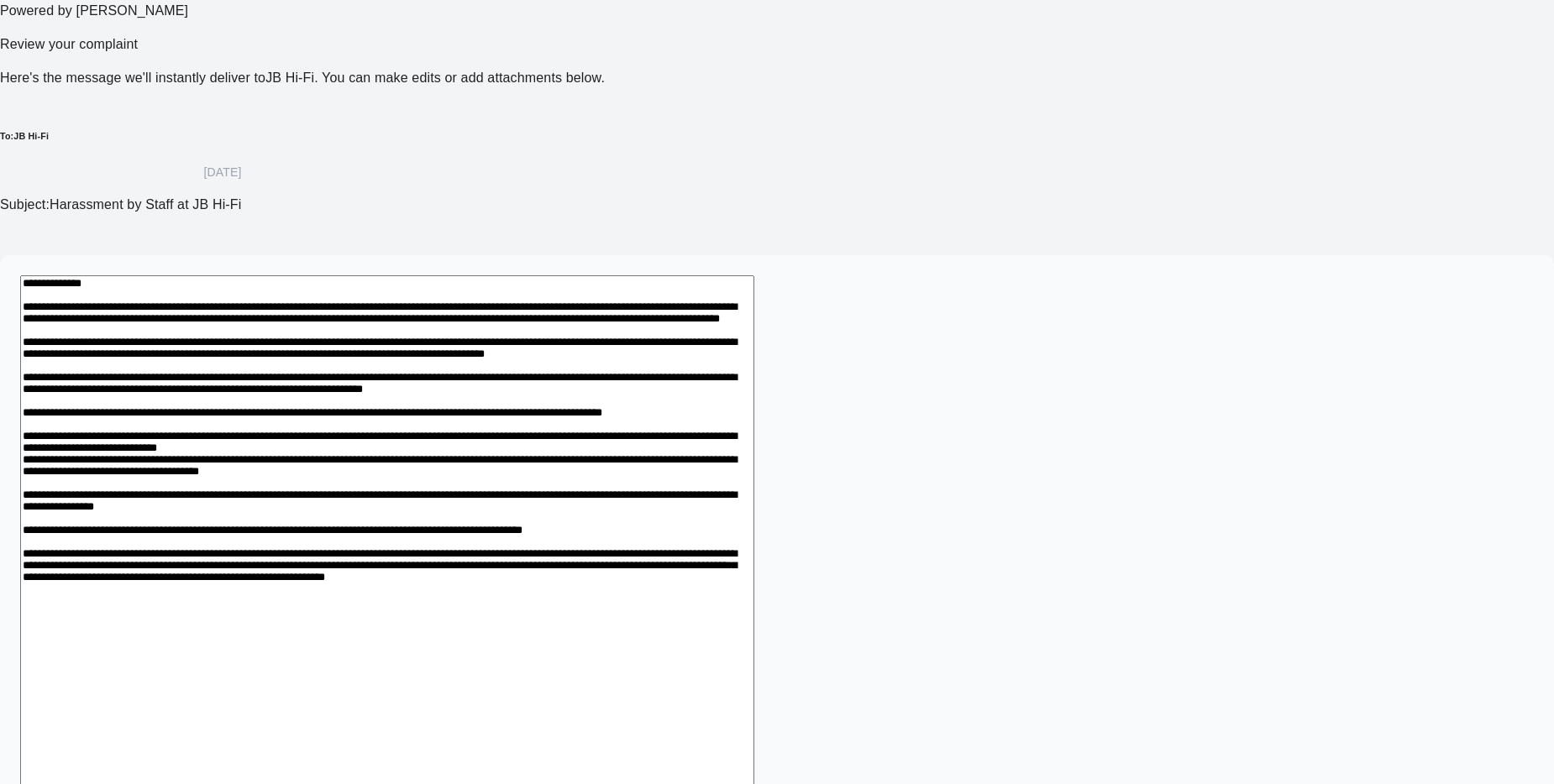
click at [650, 671] on textarea at bounding box center [387, 594] width 734 height 637
drag, startPoint x: 909, startPoint y: 676, endPoint x: 948, endPoint y: 688, distance: 40.8
click at [754, 677] on textarea at bounding box center [387, 594] width 734 height 637
click at [563, 669] on textarea at bounding box center [387, 594] width 734 height 637
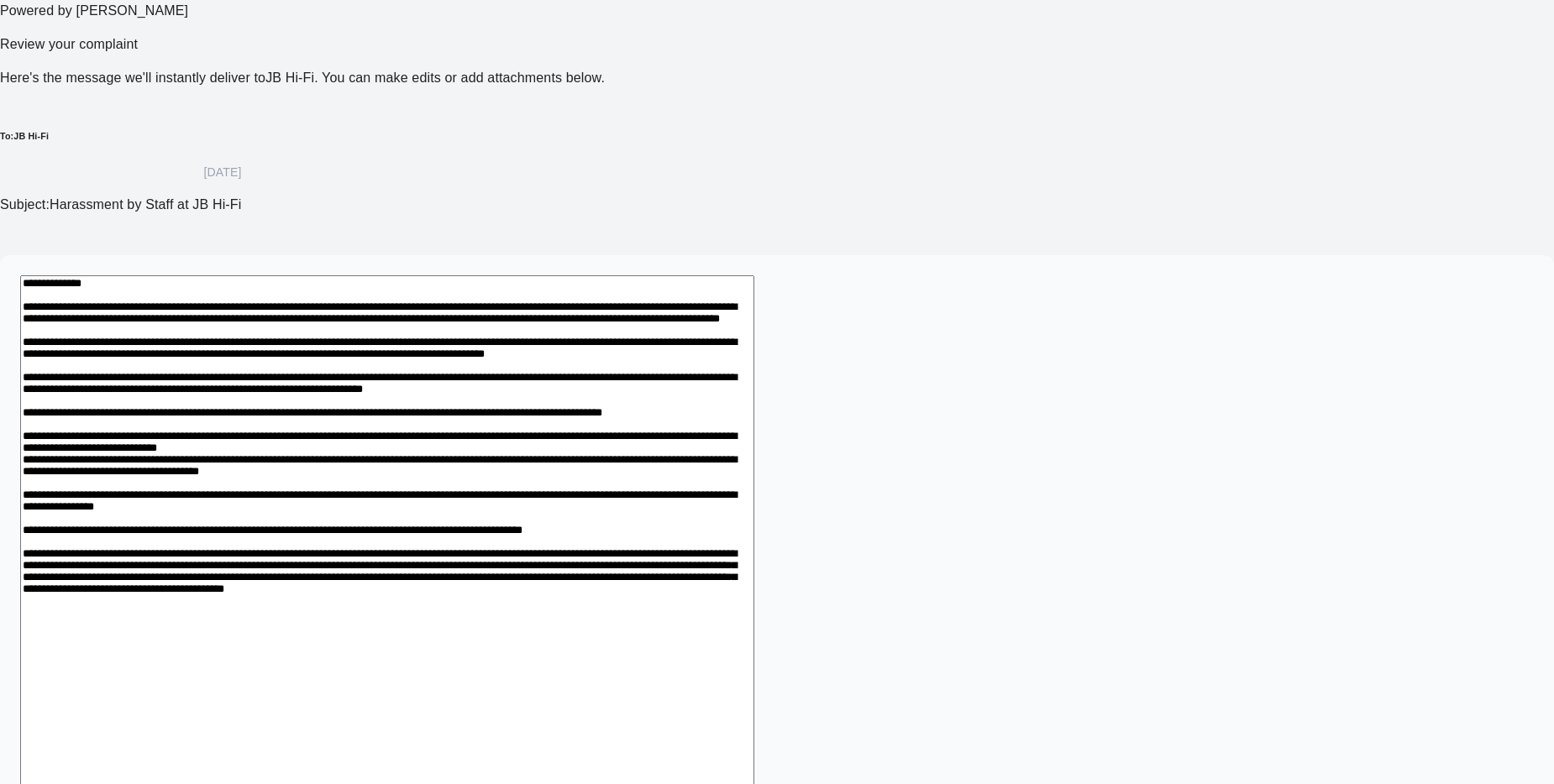
click at [754, 693] on textarea at bounding box center [387, 614] width 734 height 676
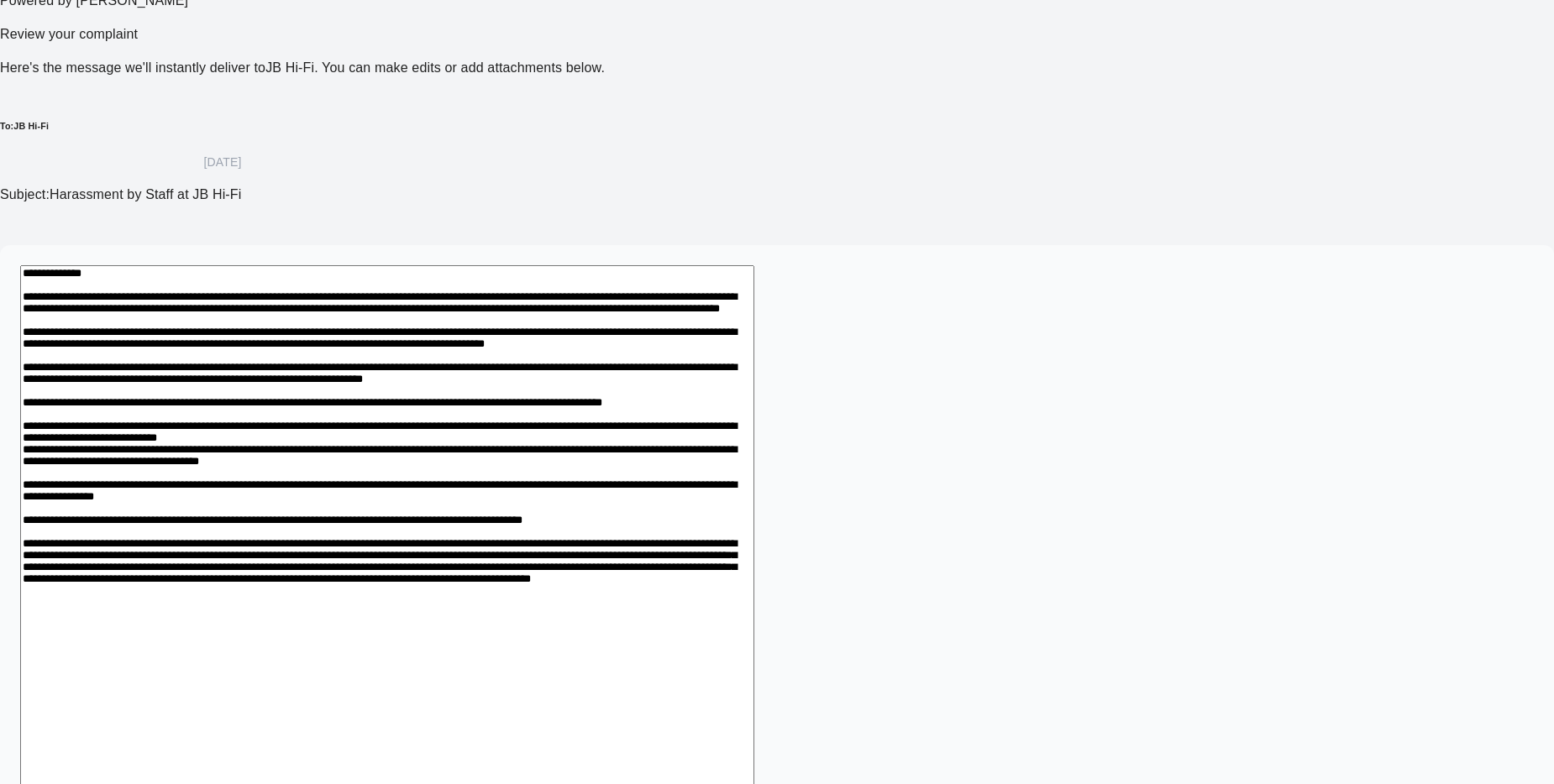
scroll to position [378, 0]
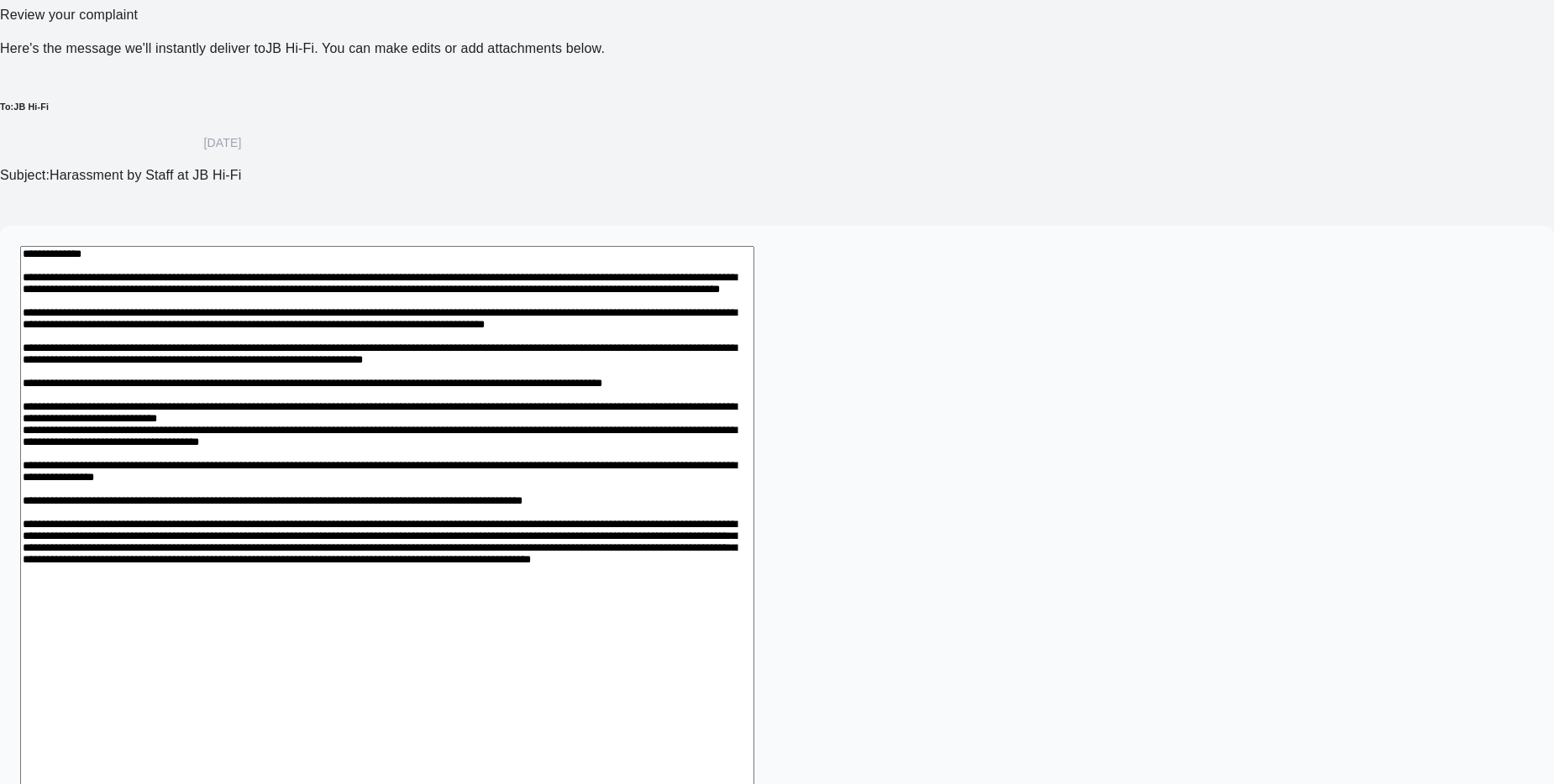
click at [754, 682] on textarea at bounding box center [387, 631] width 734 height 772
click at [754, 716] on textarea at bounding box center [387, 651] width 734 height 811
click at [754, 721] on textarea at bounding box center [387, 651] width 734 height 811
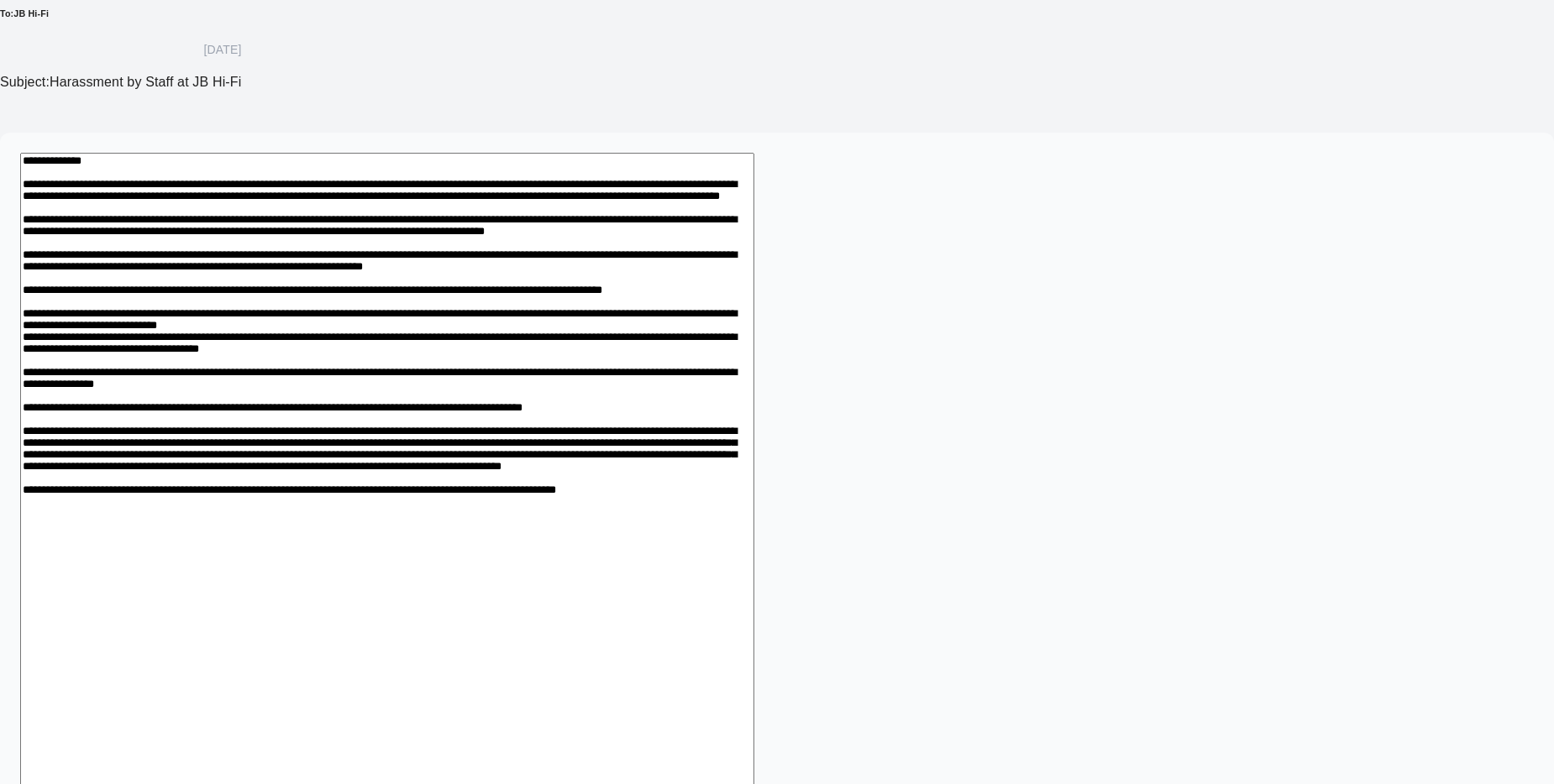
scroll to position [480, 0]
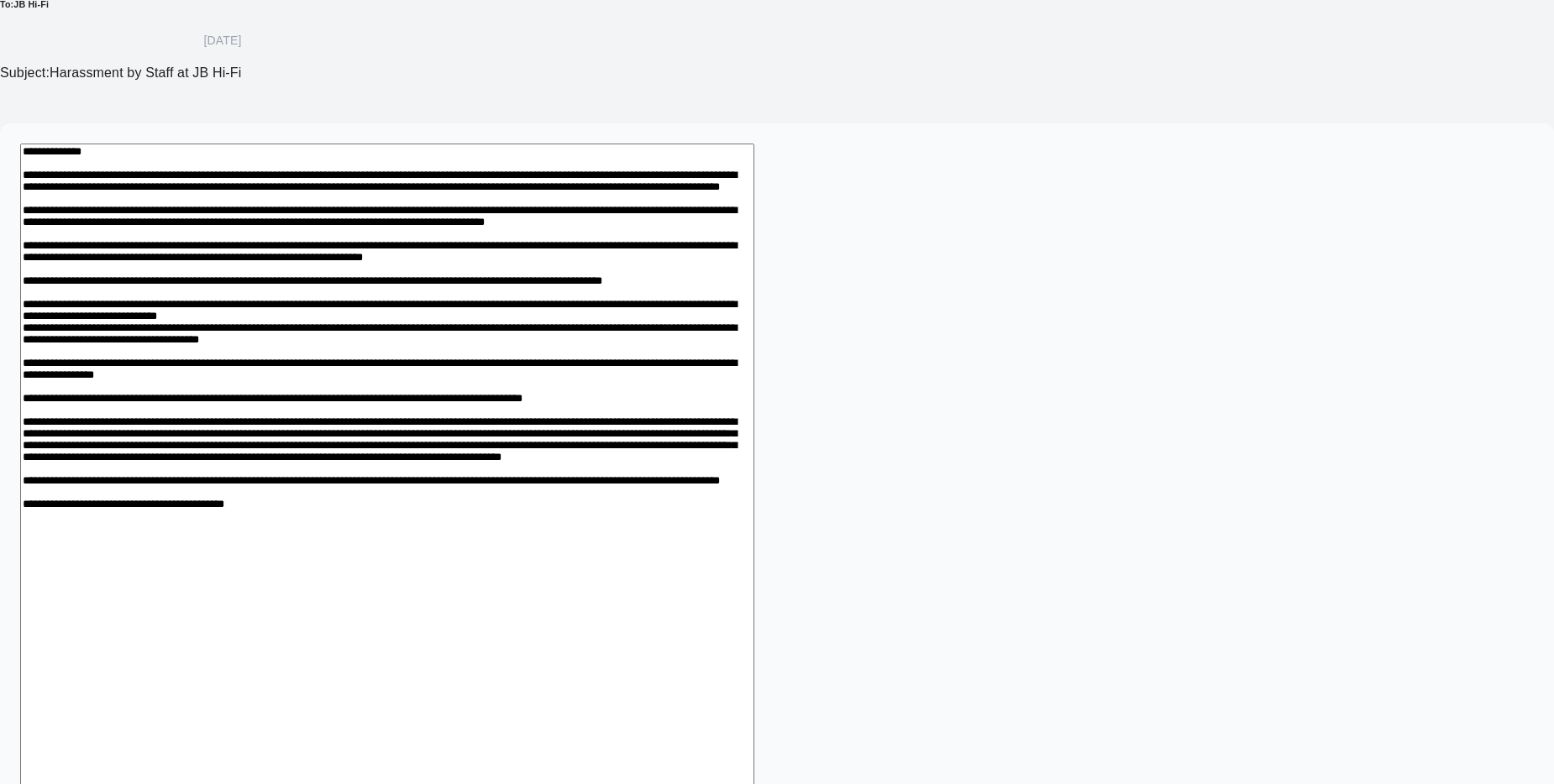
click at [682, 675] on textarea at bounding box center [387, 578] width 734 height 868
click at [573, 674] on textarea at bounding box center [387, 578] width 734 height 868
click at [683, 682] on textarea at bounding box center [387, 578] width 734 height 868
click at [754, 672] on textarea at bounding box center [387, 578] width 734 height 868
click at [754, 677] on textarea at bounding box center [387, 578] width 734 height 868
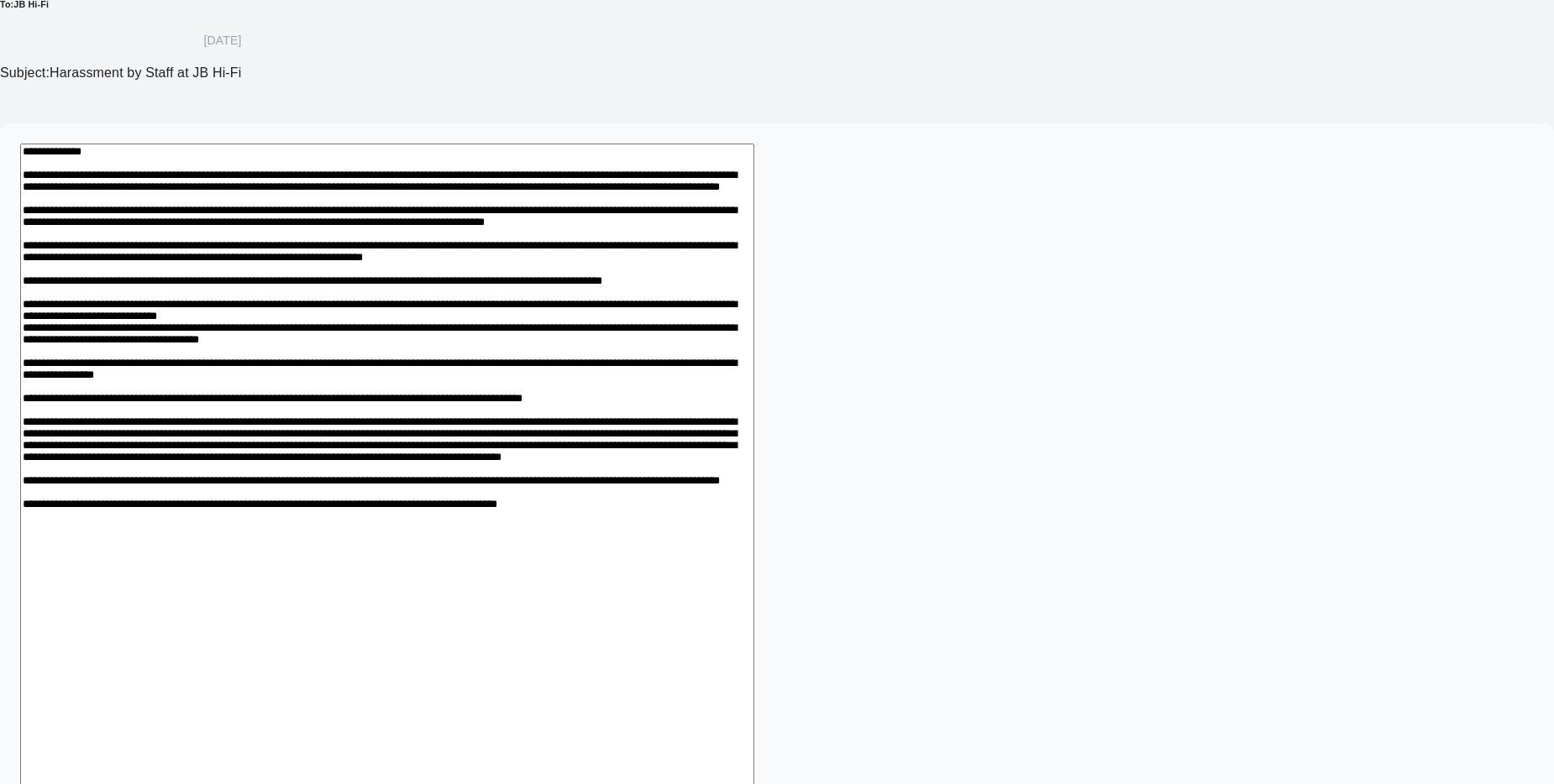
click at [754, 675] on textarea at bounding box center [387, 578] width 734 height 868
click at [754, 674] on textarea at bounding box center [387, 588] width 734 height 888
click at [685, 716] on textarea at bounding box center [387, 597] width 734 height 907
drag, startPoint x: 645, startPoint y: 266, endPoint x: 738, endPoint y: 319, distance: 107.0
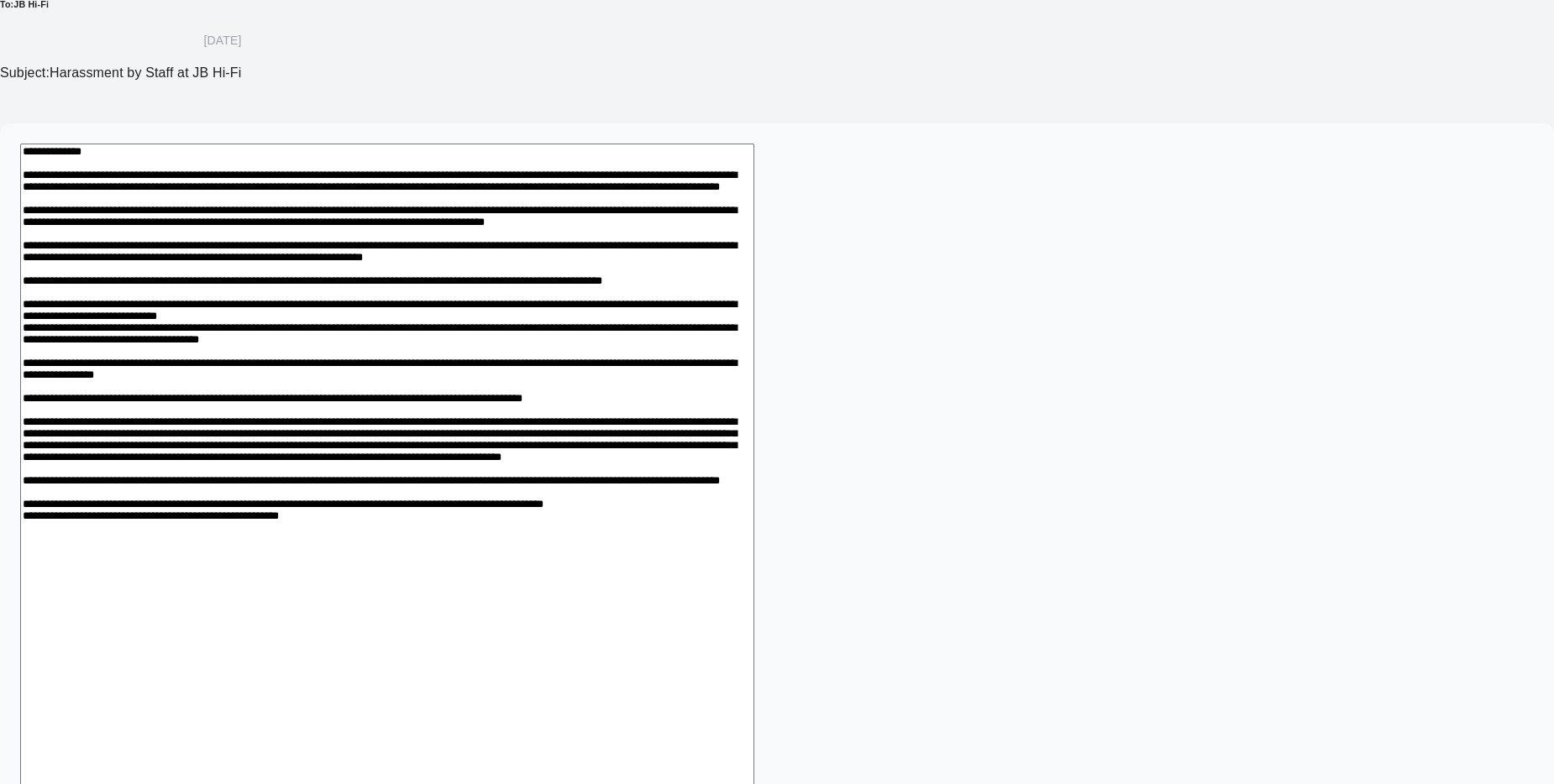
click at [648, 266] on textarea at bounding box center [387, 597] width 734 height 907
drag, startPoint x: 1126, startPoint y: 359, endPoint x: 1134, endPoint y: 371, distance: 14.4
drag, startPoint x: 1133, startPoint y: 474, endPoint x: 1149, endPoint y: 502, distance: 32.2
click at [754, 475] on textarea at bounding box center [387, 597] width 734 height 907
click at [754, 559] on textarea at bounding box center [387, 597] width 734 height 907
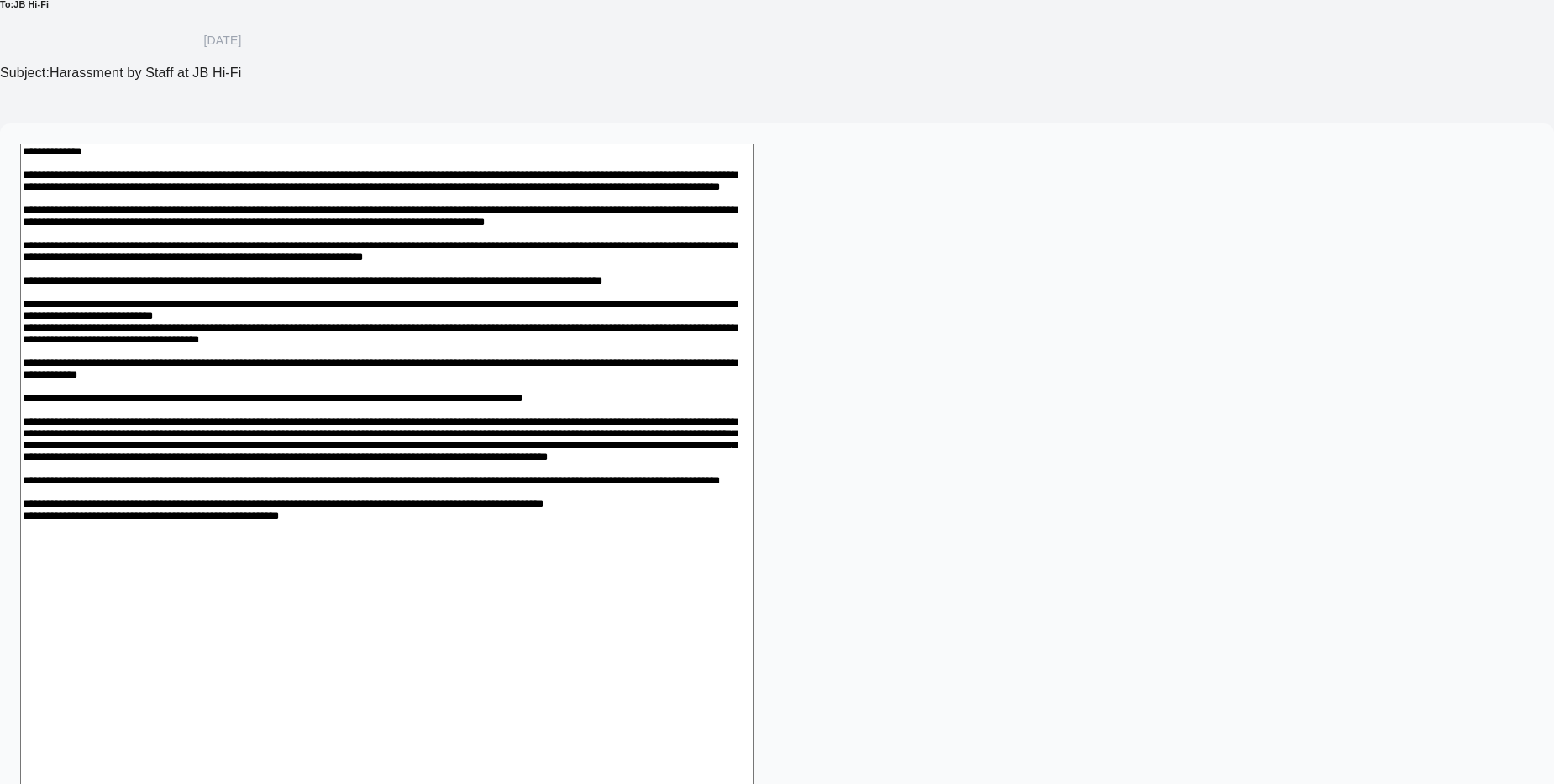
scroll to position [564, 0]
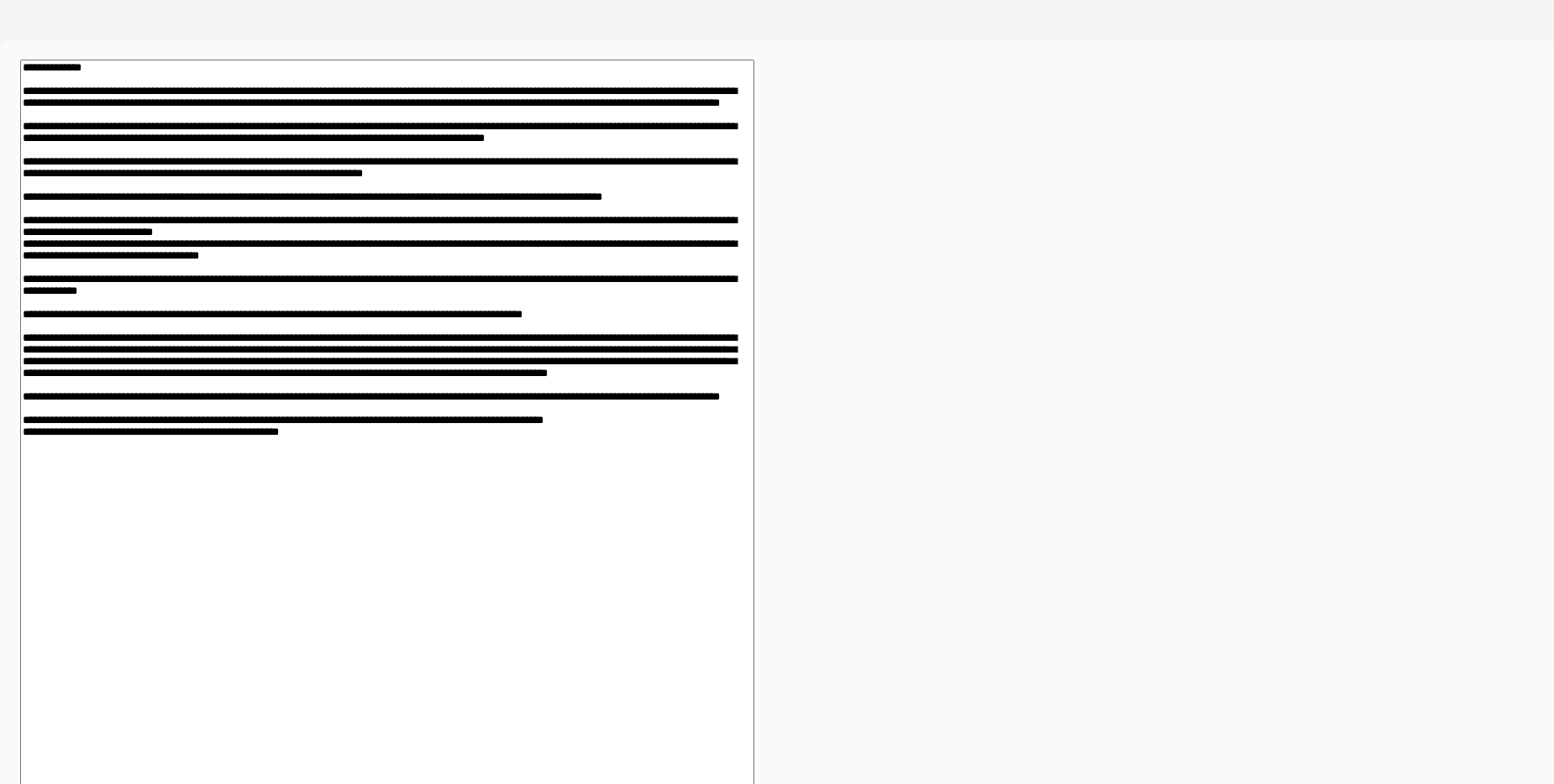
click at [754, 626] on textarea at bounding box center [387, 512] width 734 height 907
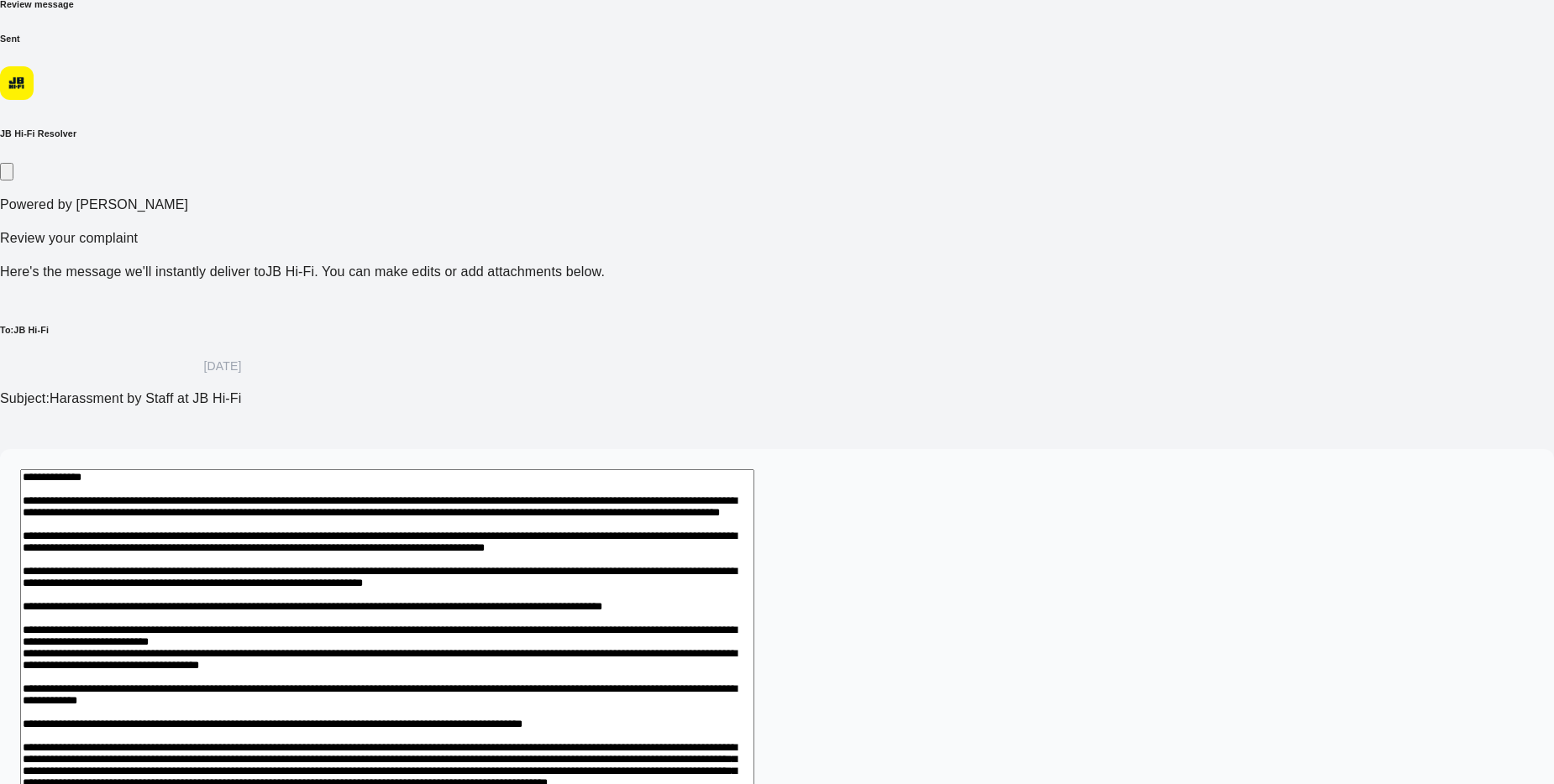
scroll to position [145, 0]
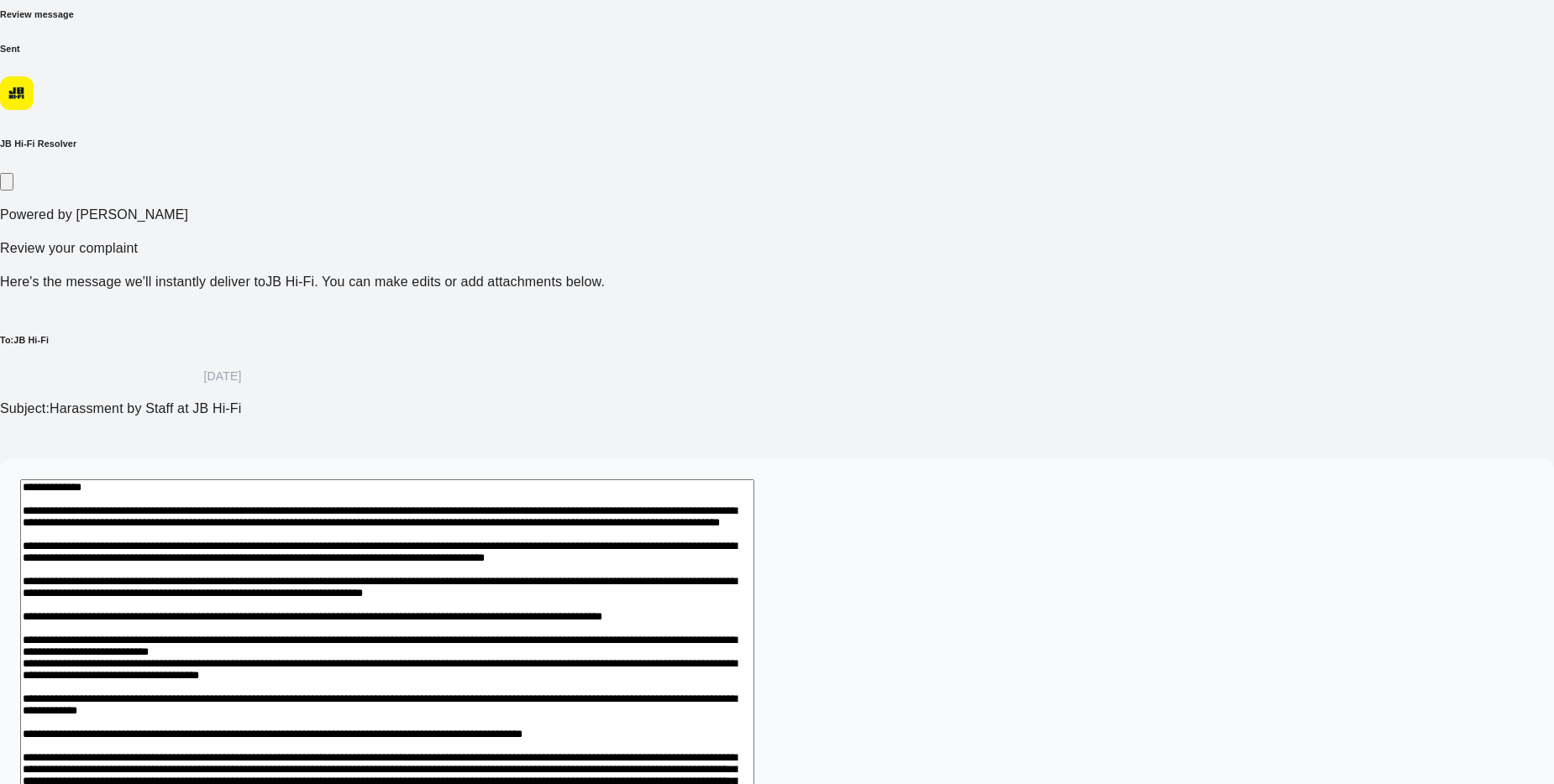
click at [1215, 319] on div "Select business Describe issue Review message Sent JB Hi-Fi Resolver Powered by…" at bounding box center [777, 745] width 1554 height 1614
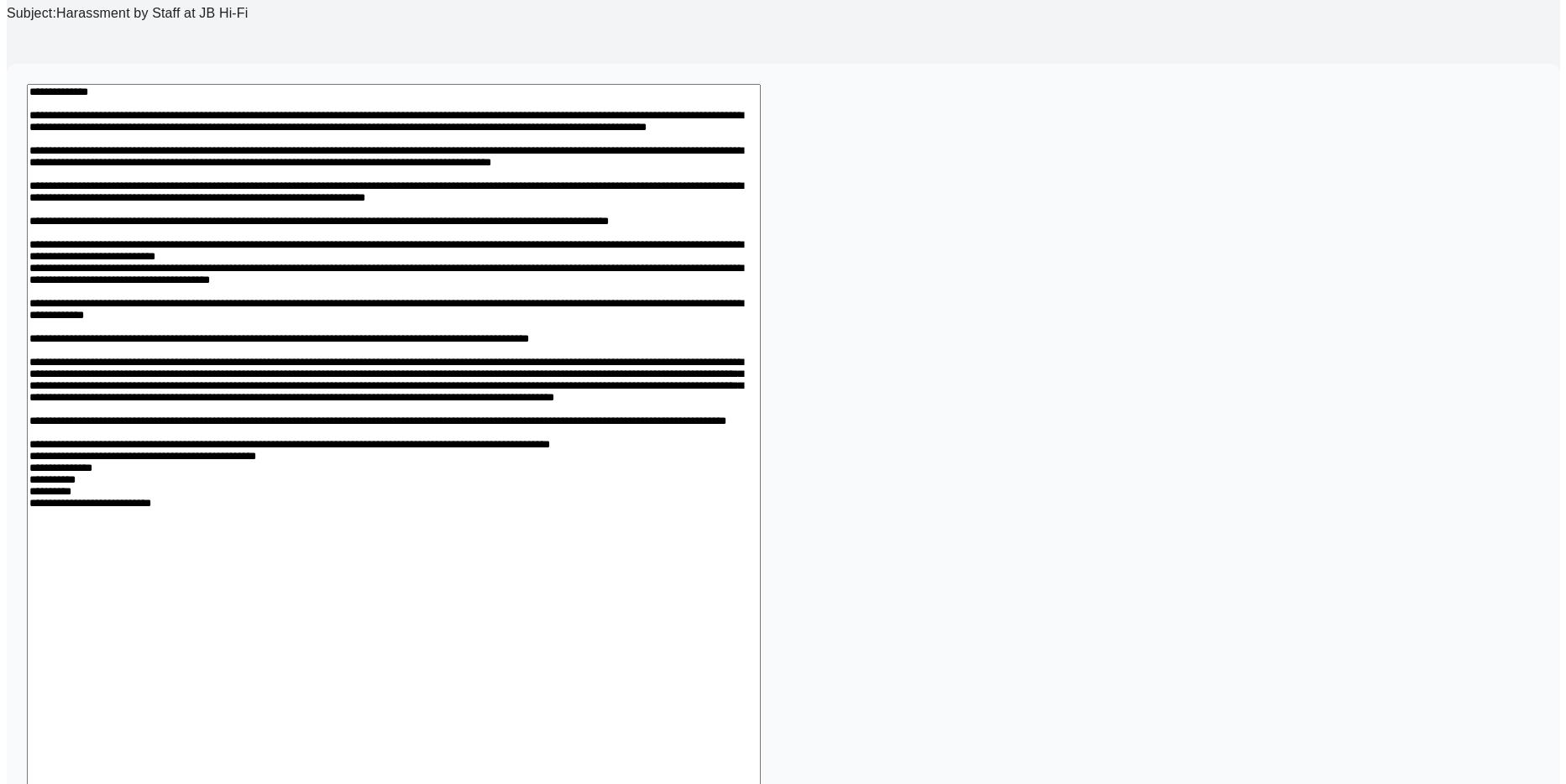
scroll to position [564, 0]
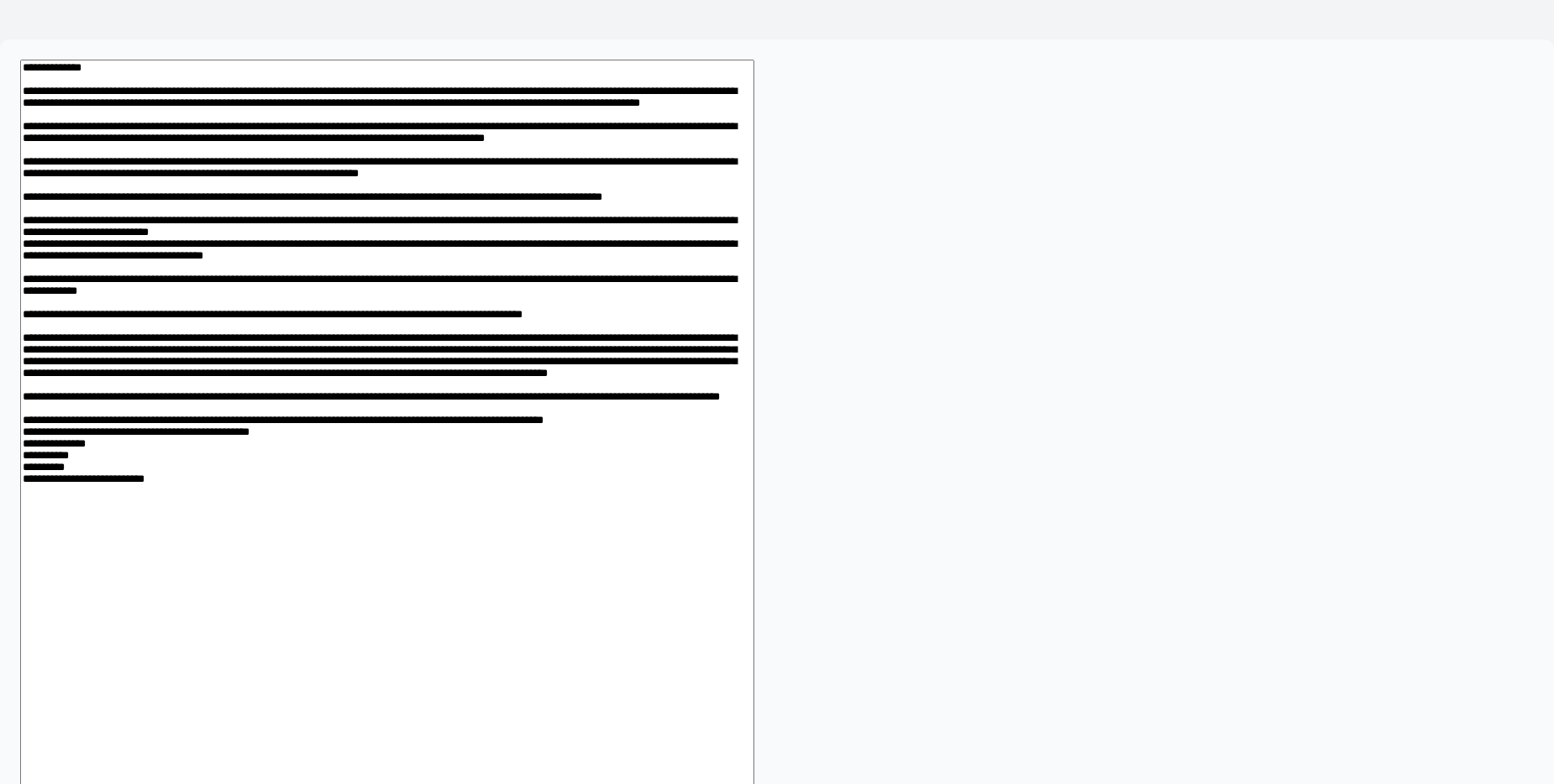
click at [522, 705] on textarea at bounding box center [387, 551] width 734 height 984
click at [503, 611] on textarea at bounding box center [387, 551] width 734 height 984
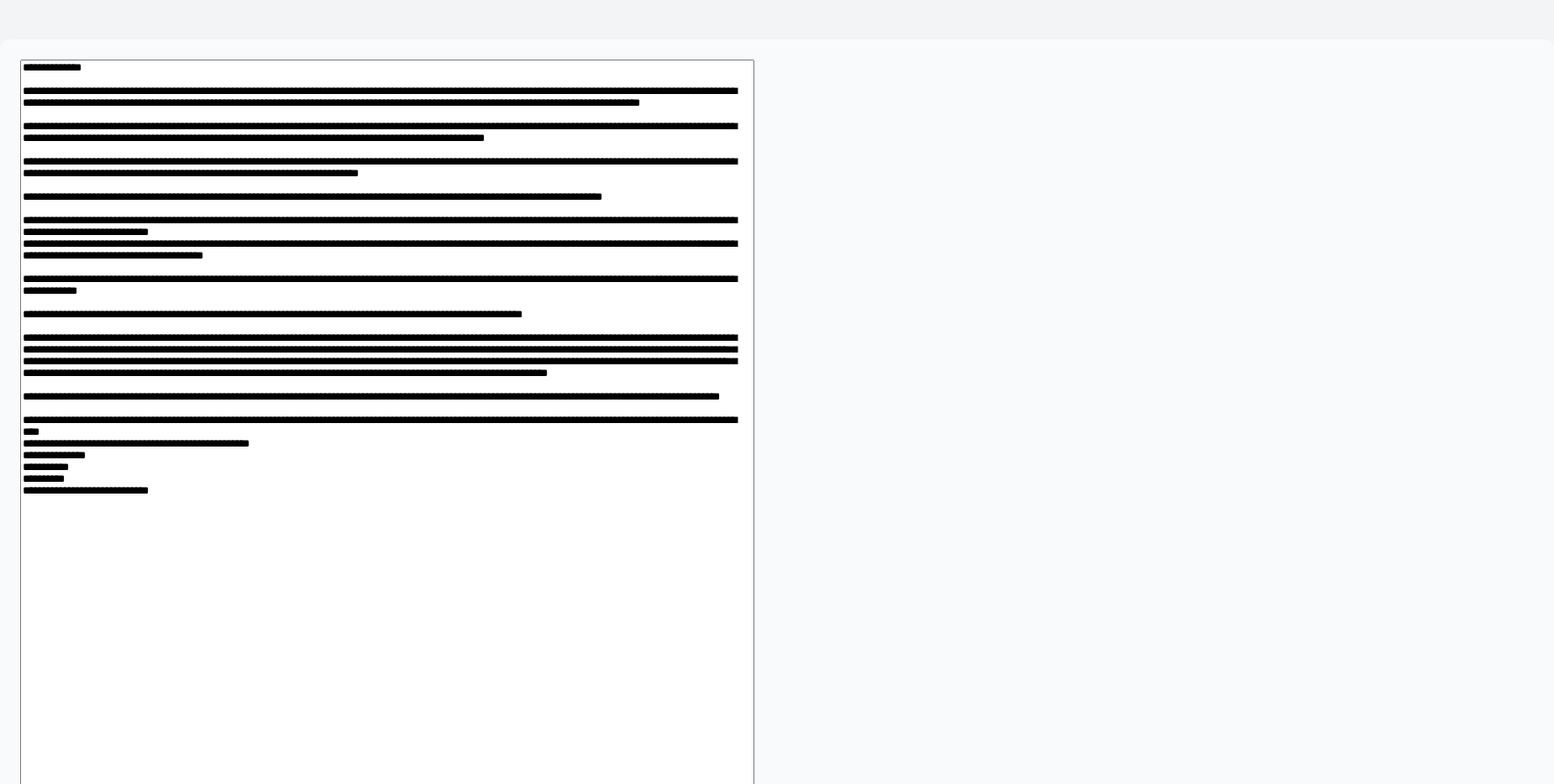
click at [754, 631] on textarea at bounding box center [387, 551] width 734 height 984
type textarea "**********"
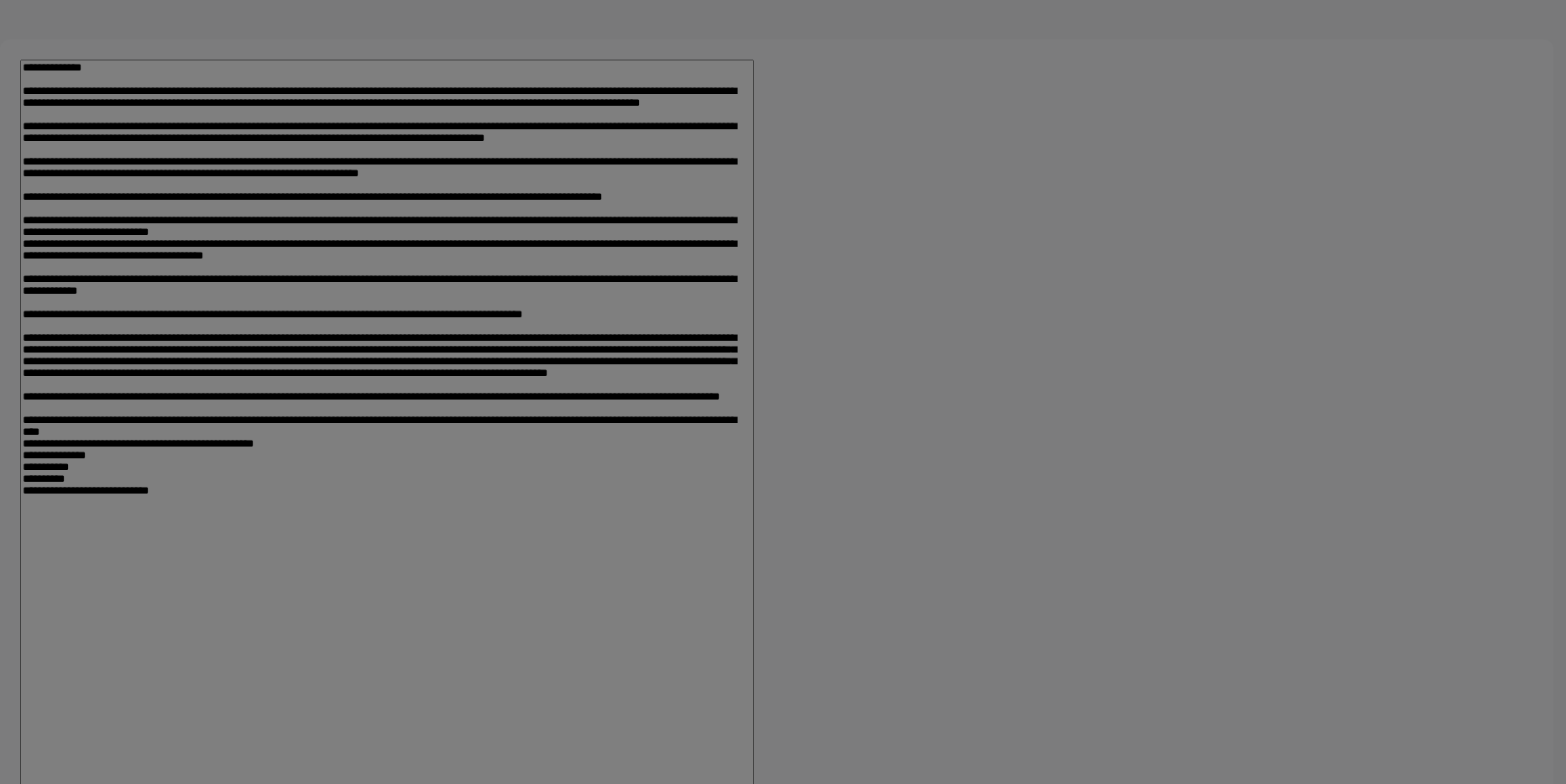
type input "**********"
type input "******"
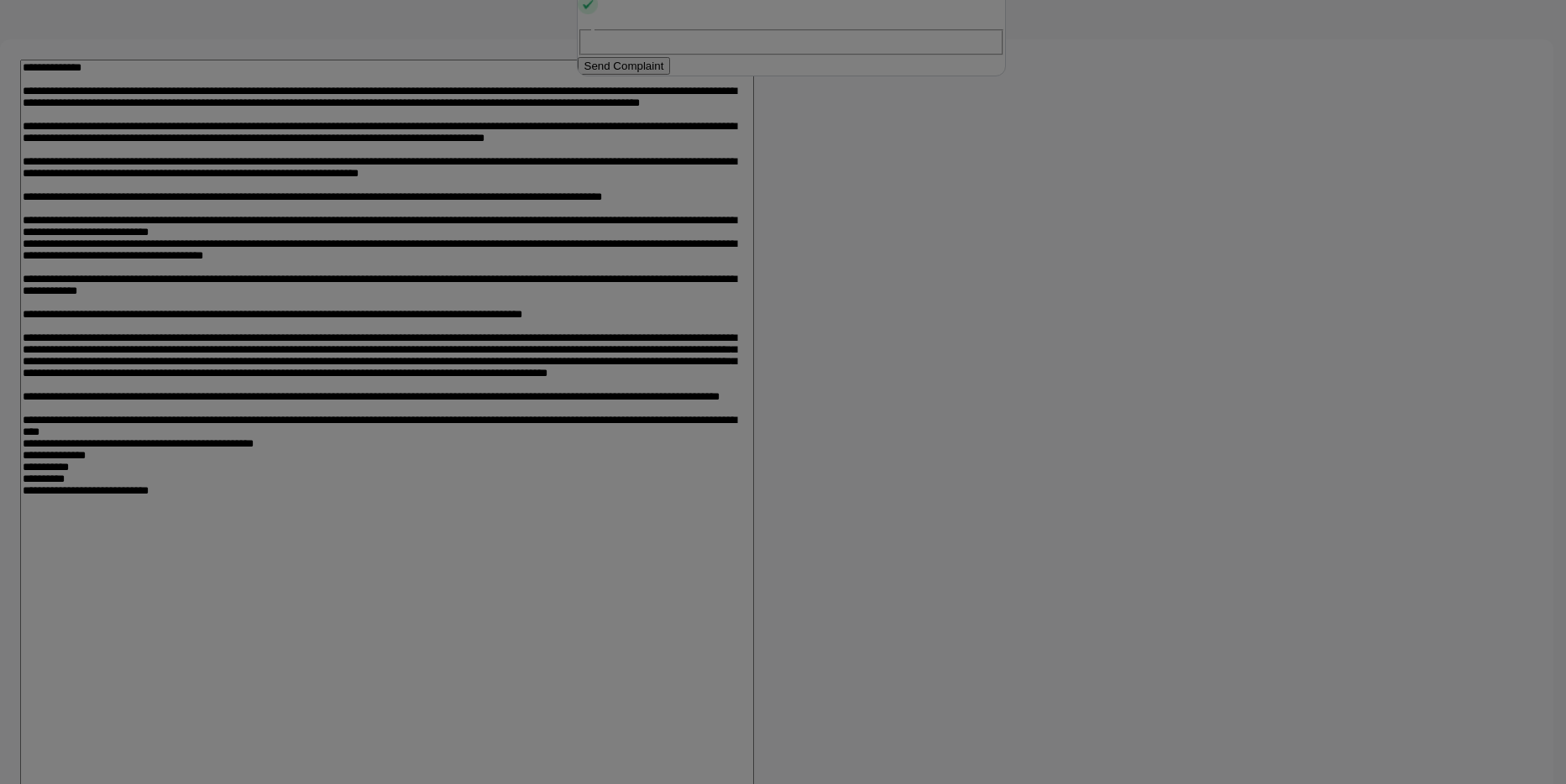
type input "****"
click at [671, 74] on button "Send Complaint" at bounding box center [625, 66] width 93 height 18
